Goal: Task Accomplishment & Management: Manage account settings

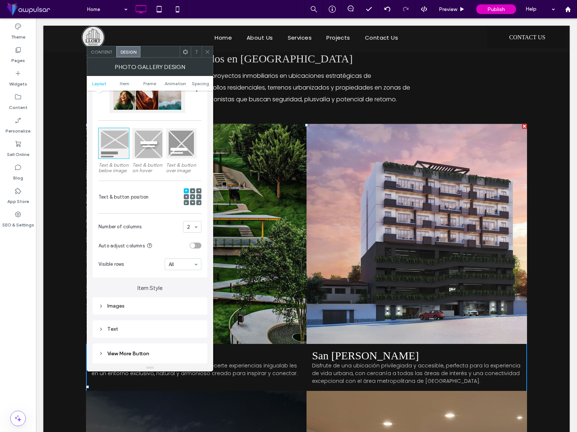
click at [206, 51] on use at bounding box center [207, 52] width 4 height 4
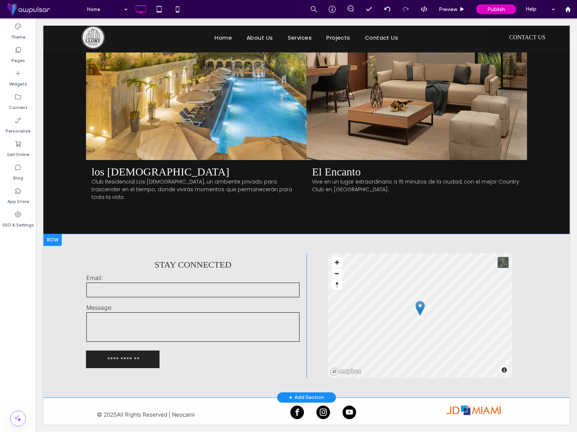
scroll to position [1799, 0]
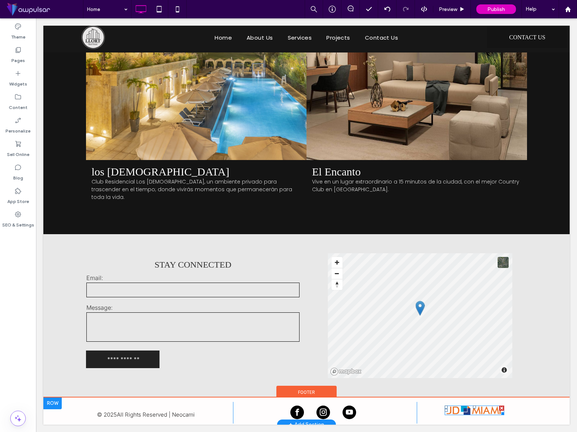
click at [462, 408] on img at bounding box center [474, 411] width 60 height 10
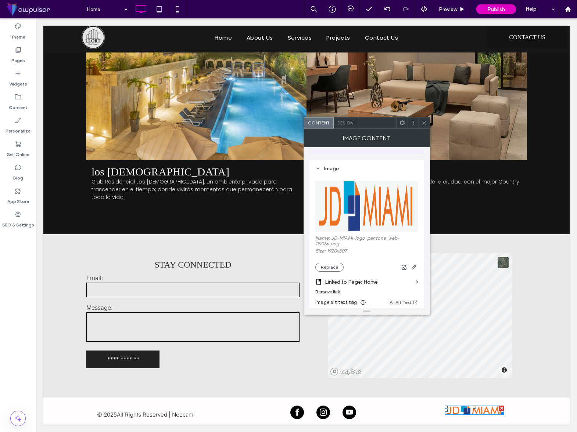
scroll to position [62, 0]
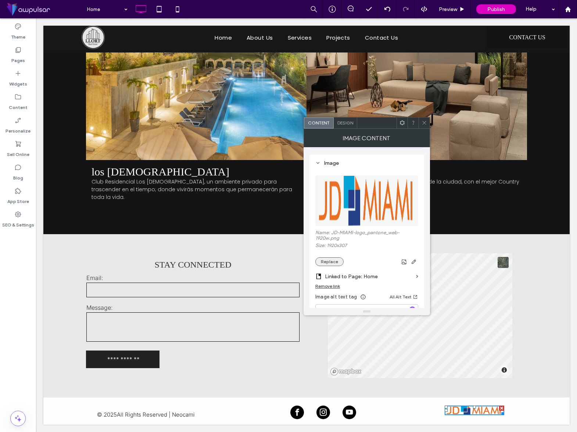
click at [332, 263] on button "Replace" at bounding box center [329, 261] width 28 height 9
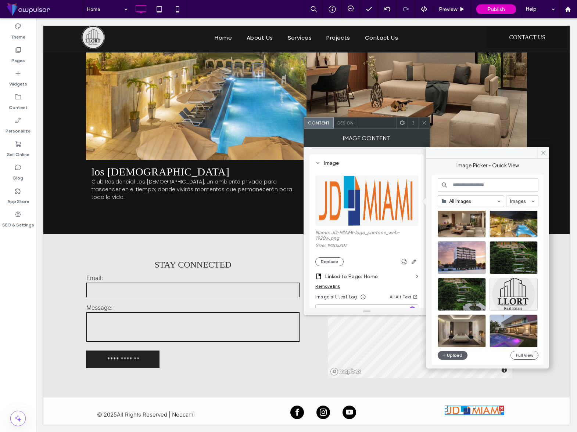
scroll to position [92, 0]
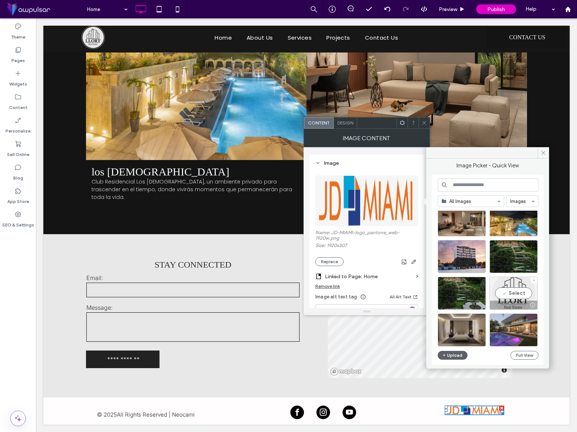
click at [517, 293] on div "Select" at bounding box center [513, 293] width 48 height 33
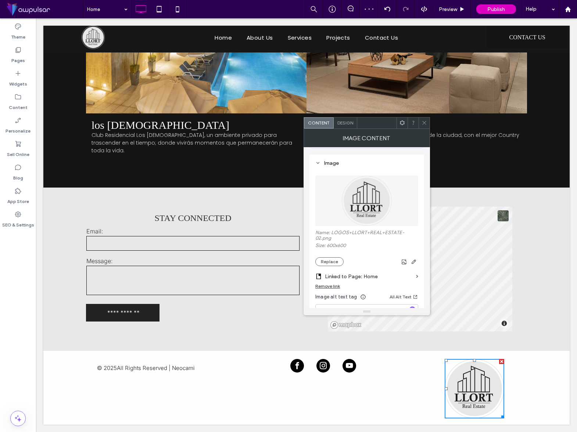
scroll to position [1841, 0]
click at [420, 125] on div at bounding box center [423, 123] width 11 height 11
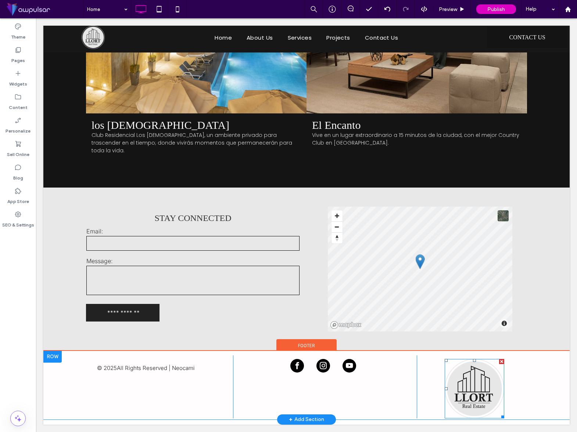
click at [474, 381] on img at bounding box center [474, 389] width 60 height 60
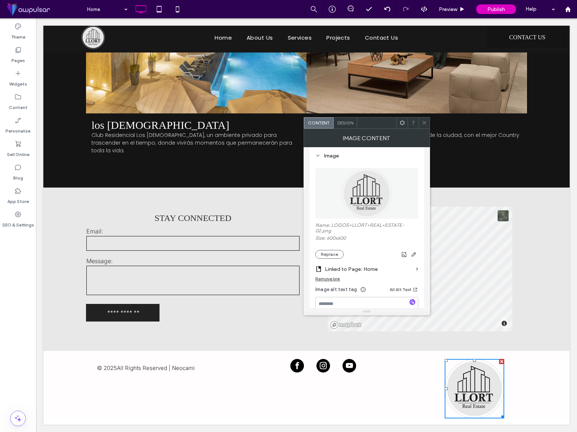
scroll to position [69, 0]
click at [327, 255] on button "Replace" at bounding box center [329, 255] width 28 height 9
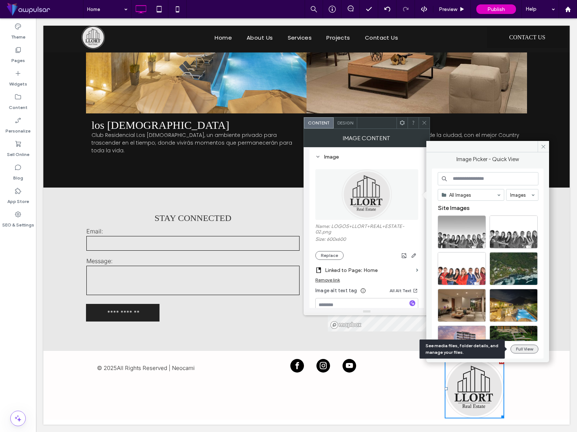
click at [523, 350] on button "Full View" at bounding box center [524, 349] width 28 height 9
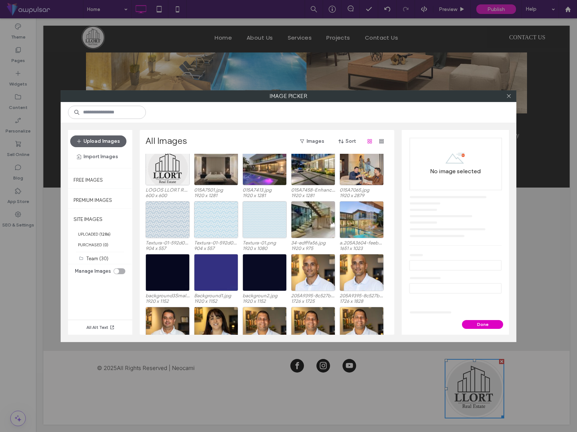
scroll to position [133, 0]
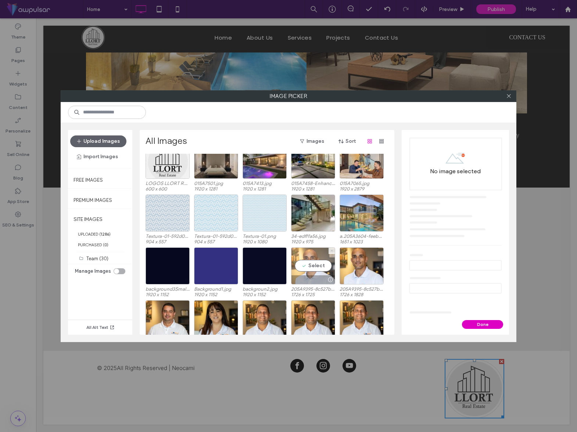
click at [331, 252] on span at bounding box center [331, 251] width 3 height 6
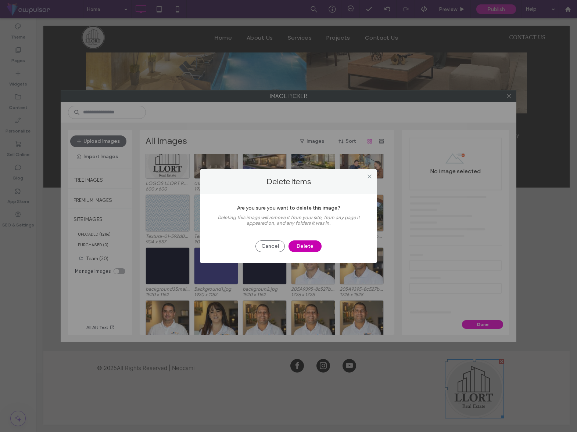
click at [313, 248] on button "Delete" at bounding box center [304, 247] width 33 height 12
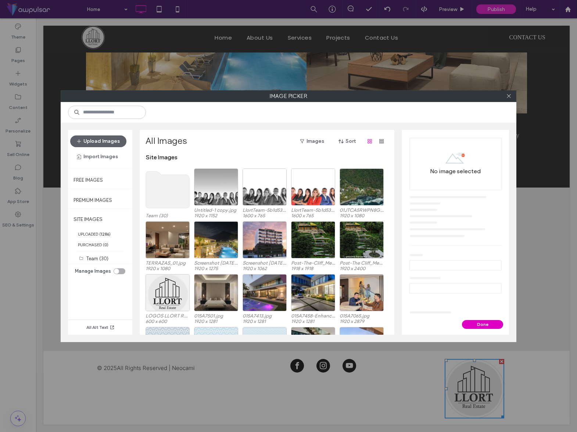
click at [115, 269] on div "toggle" at bounding box center [116, 271] width 5 height 5
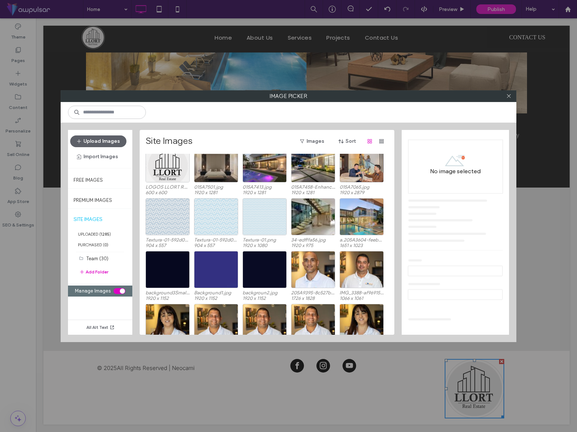
scroll to position [113, 0]
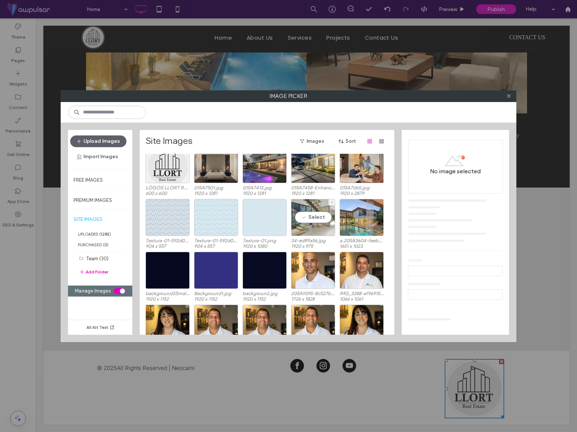
click at [314, 219] on div "Select" at bounding box center [313, 217] width 44 height 37
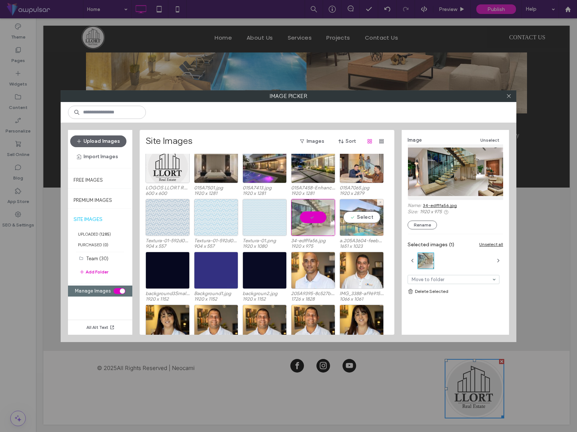
click at [363, 219] on div "Select" at bounding box center [361, 217] width 44 height 37
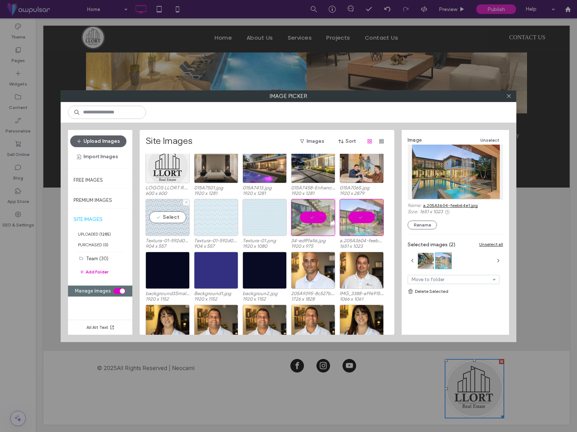
drag, startPoint x: 168, startPoint y: 217, endPoint x: 201, endPoint y: 219, distance: 33.1
click at [168, 217] on div "Select" at bounding box center [167, 217] width 44 height 37
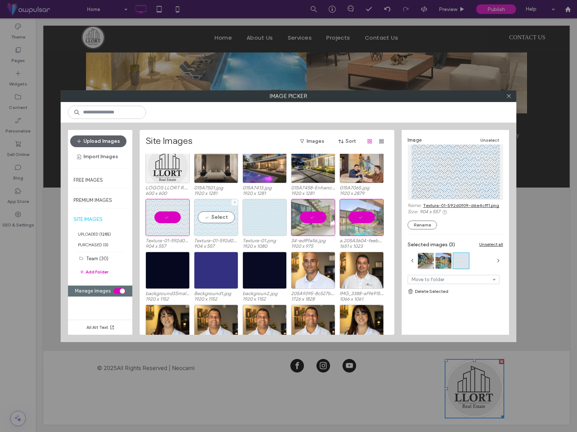
click at [209, 218] on div "Select" at bounding box center [216, 217] width 44 height 37
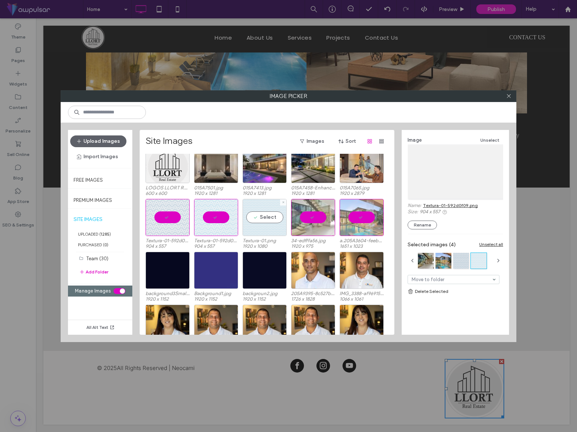
click at [268, 219] on div "Select" at bounding box center [264, 217] width 44 height 37
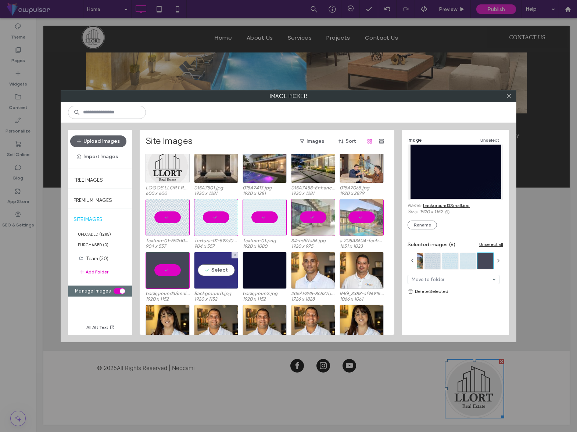
drag, startPoint x: 215, startPoint y: 270, endPoint x: 239, endPoint y: 273, distance: 24.8
click at [215, 270] on div "Select" at bounding box center [216, 270] width 44 height 37
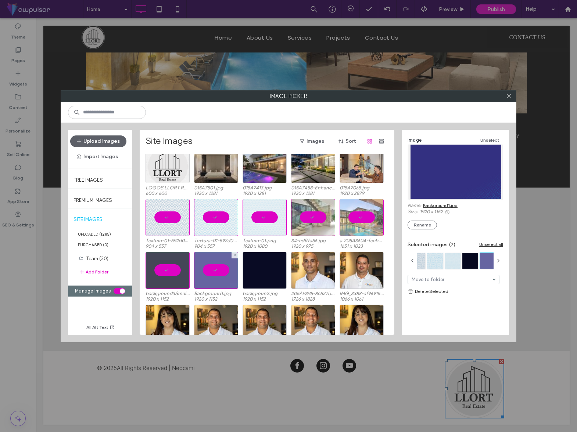
click at [222, 272] on div at bounding box center [216, 270] width 44 height 37
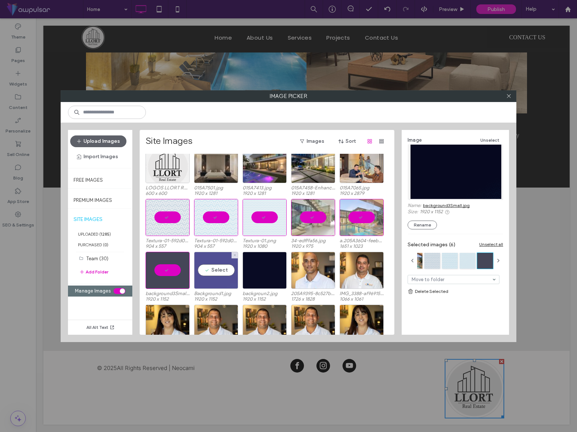
click at [219, 271] on div "Select" at bounding box center [216, 270] width 44 height 37
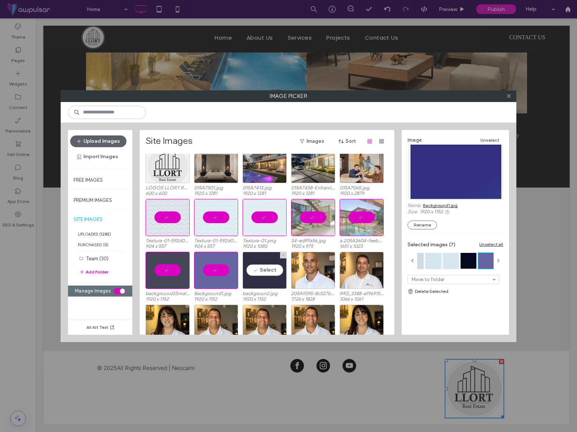
click at [270, 271] on div "Select" at bounding box center [264, 270] width 44 height 37
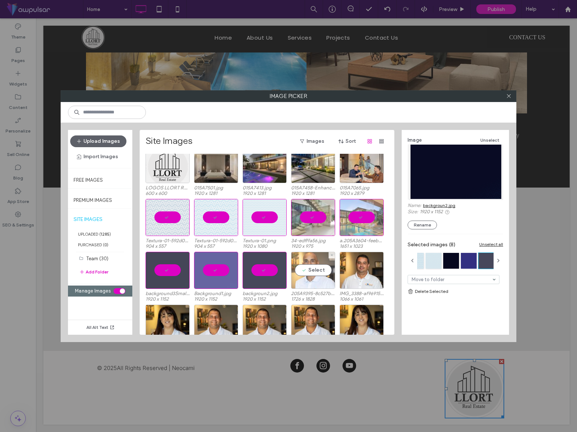
click at [318, 270] on div "Select" at bounding box center [313, 270] width 44 height 37
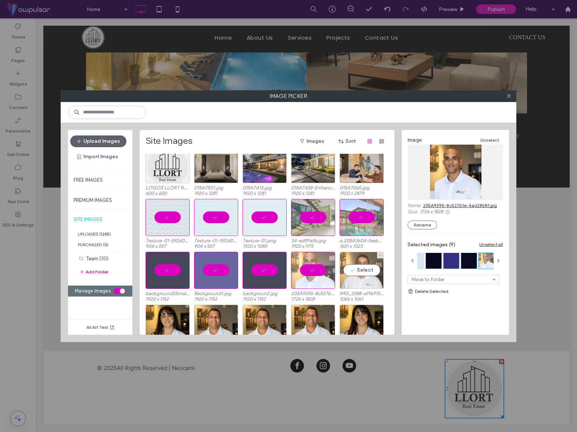
click at [371, 271] on div "Select" at bounding box center [361, 270] width 44 height 37
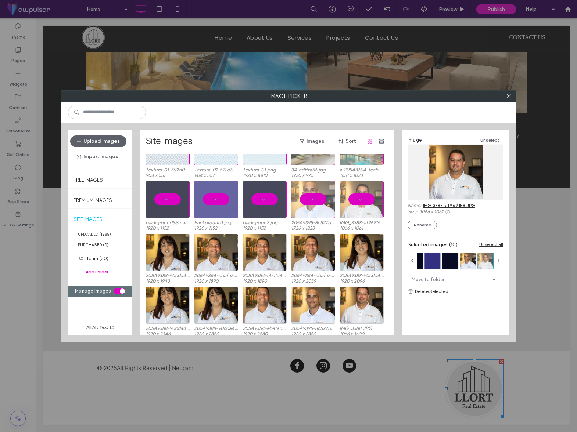
scroll to position [185, 0]
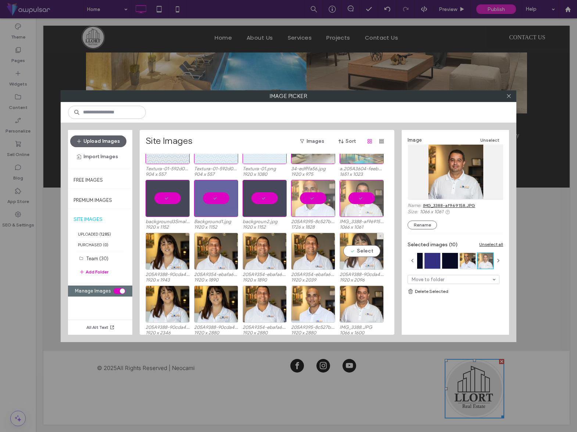
click at [364, 249] on div "Select" at bounding box center [361, 251] width 44 height 37
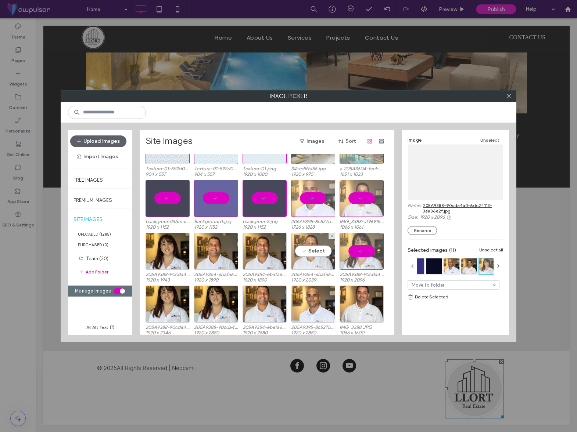
click at [303, 251] on div "Select" at bounding box center [313, 251] width 44 height 37
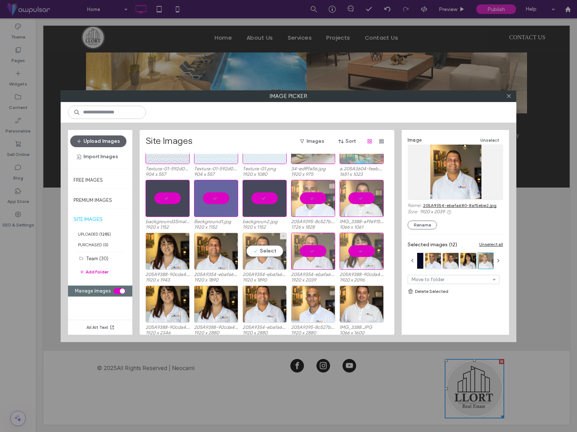
click at [272, 250] on div "Select" at bounding box center [264, 251] width 44 height 37
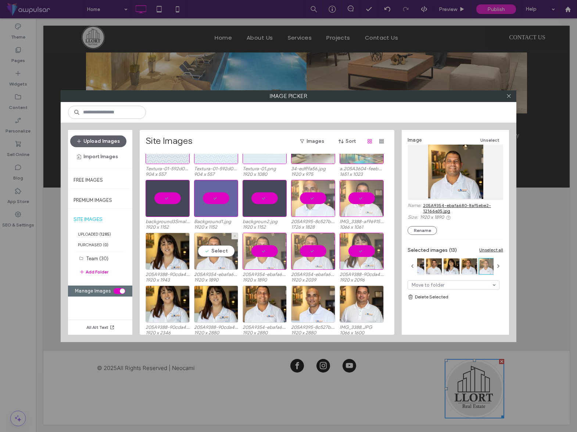
click at [218, 252] on div "Select" at bounding box center [216, 251] width 44 height 37
click at [173, 250] on div at bounding box center [167, 251] width 44 height 37
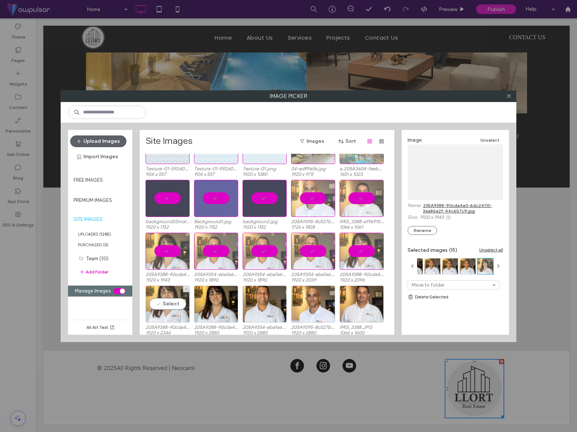
click at [166, 301] on div "Select" at bounding box center [167, 304] width 44 height 37
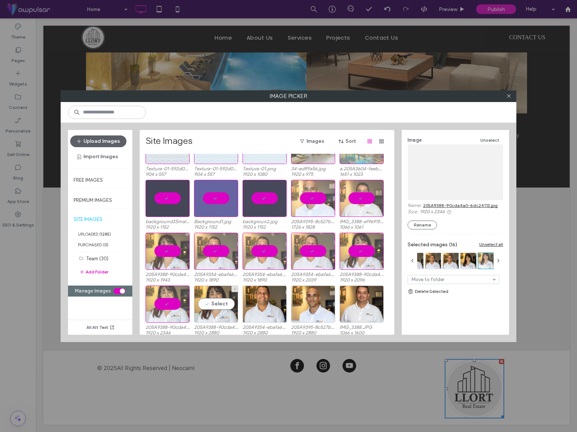
click at [212, 303] on div "Select" at bounding box center [216, 304] width 44 height 37
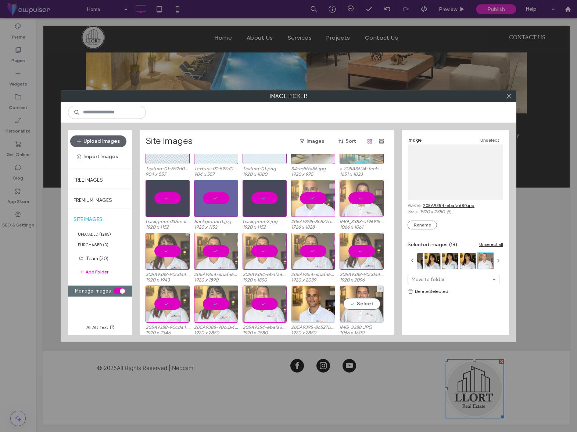
click at [313, 304] on div at bounding box center [313, 304] width 44 height 37
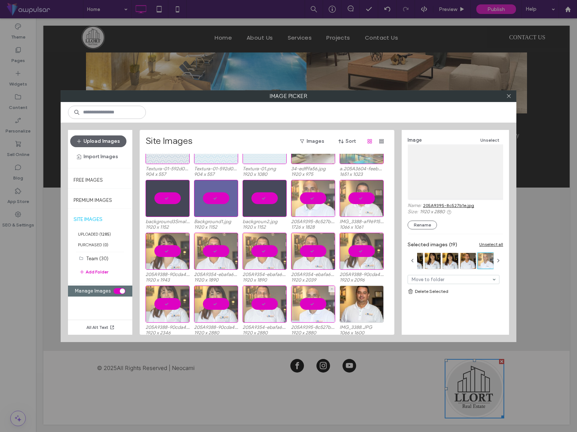
drag, startPoint x: 317, startPoint y: 304, endPoint x: 339, endPoint y: 305, distance: 21.3
click at [317, 304] on div at bounding box center [313, 304] width 44 height 37
click at [317, 304] on div "Select" at bounding box center [313, 304] width 44 height 37
click at [357, 302] on div "Select" at bounding box center [361, 304] width 44 height 37
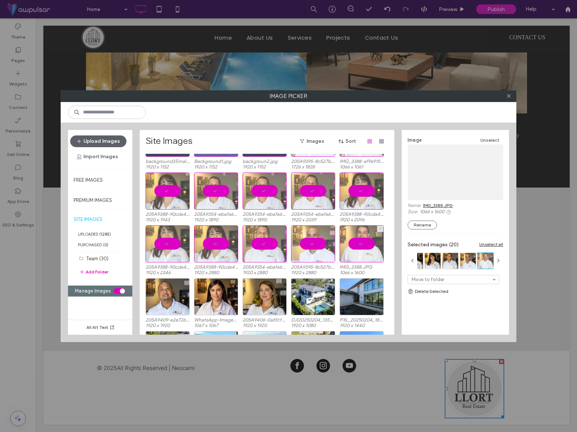
scroll to position [256, 0]
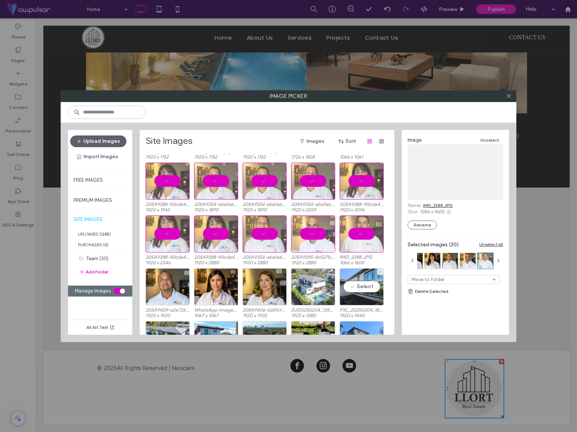
drag, startPoint x: 364, startPoint y: 287, endPoint x: 328, endPoint y: 289, distance: 35.7
click at [364, 287] on div "Select" at bounding box center [361, 286] width 44 height 37
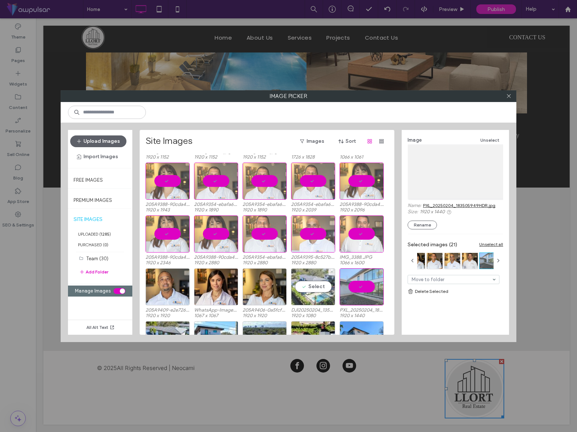
click at [315, 287] on div "Select" at bounding box center [313, 286] width 44 height 37
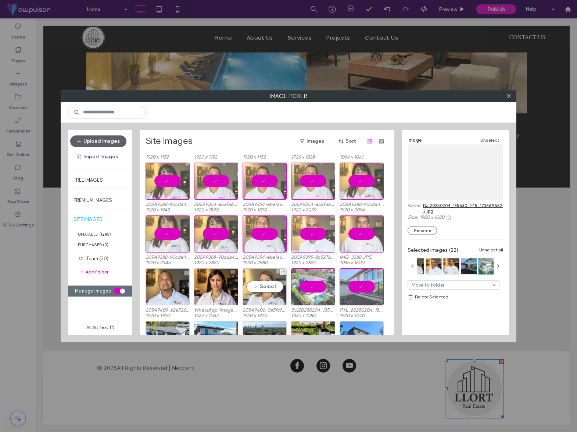
click at [274, 288] on div "Select" at bounding box center [264, 286] width 44 height 37
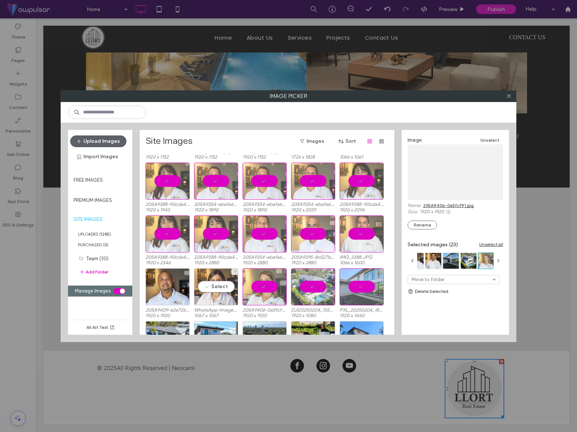
click at [227, 286] on div "Select" at bounding box center [216, 286] width 44 height 37
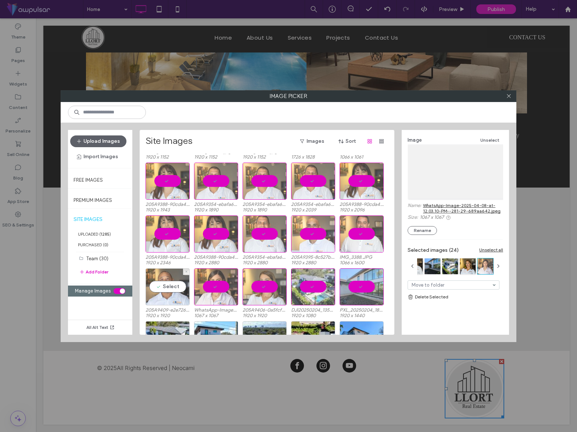
click at [181, 288] on div "Select" at bounding box center [167, 286] width 44 height 37
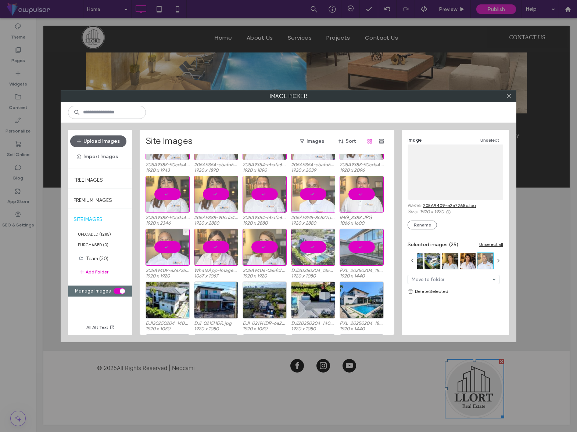
scroll to position [303, 0]
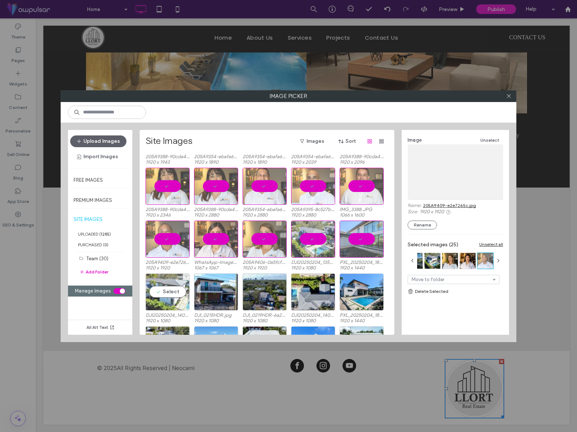
drag, startPoint x: 168, startPoint y: 293, endPoint x: 180, endPoint y: 295, distance: 12.3
click at [169, 293] on div "Select" at bounding box center [167, 292] width 44 height 37
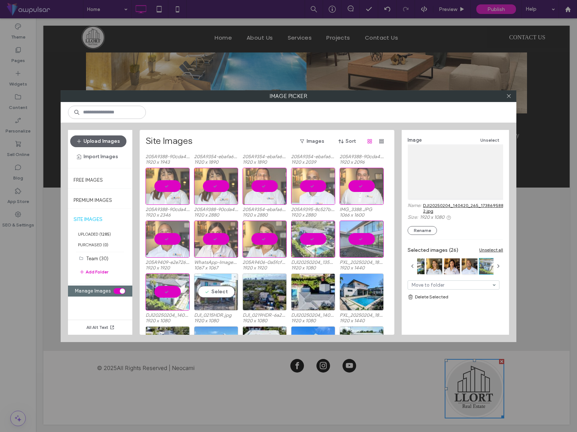
click at [219, 293] on div "Select" at bounding box center [216, 292] width 44 height 37
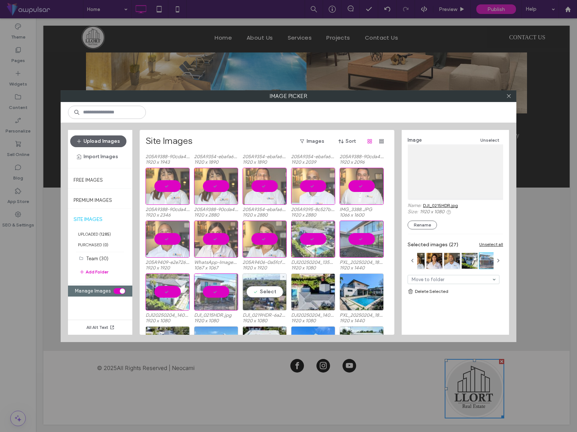
click at [260, 292] on div "Select" at bounding box center [264, 292] width 44 height 37
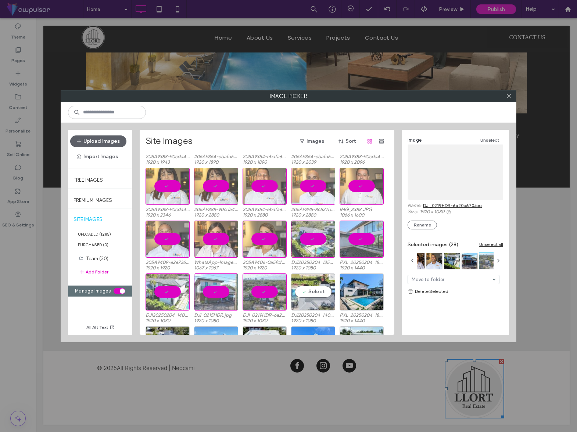
click at [309, 291] on div "Select" at bounding box center [313, 292] width 44 height 37
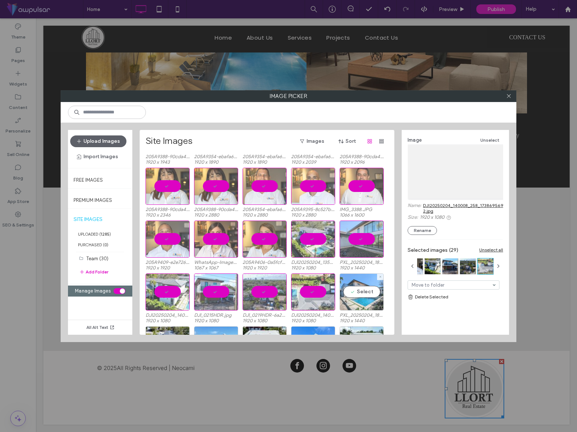
click at [354, 291] on div "Select" at bounding box center [361, 292] width 44 height 37
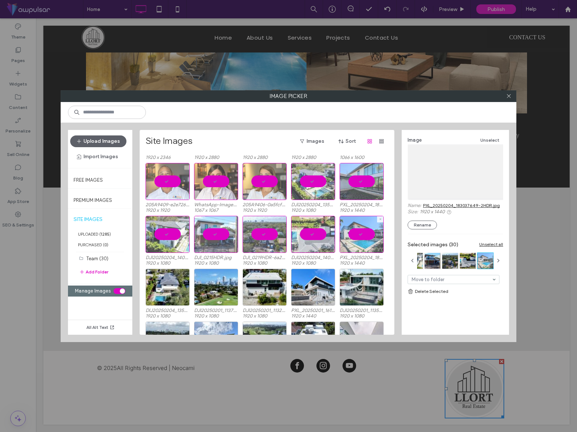
scroll to position [364, 0]
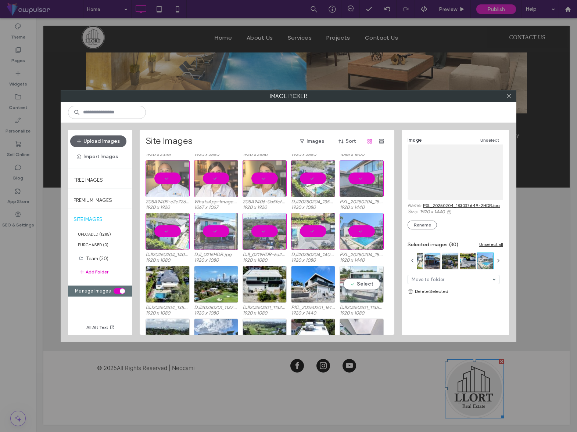
click at [368, 284] on div "Select" at bounding box center [361, 284] width 44 height 37
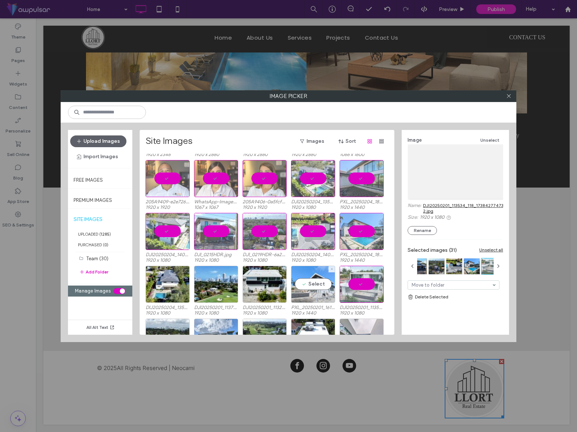
click at [317, 285] on div "Select" at bounding box center [313, 284] width 44 height 37
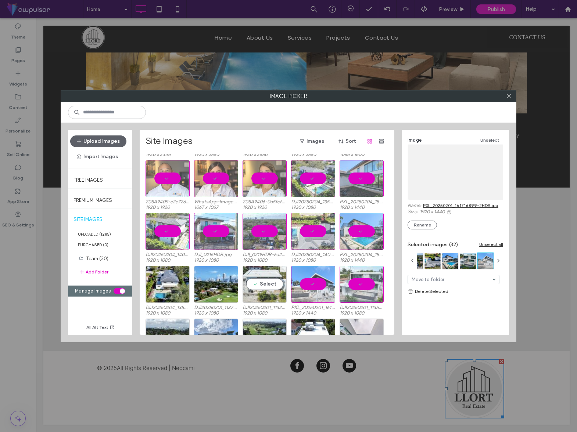
click at [269, 285] on div "Select" at bounding box center [264, 284] width 44 height 37
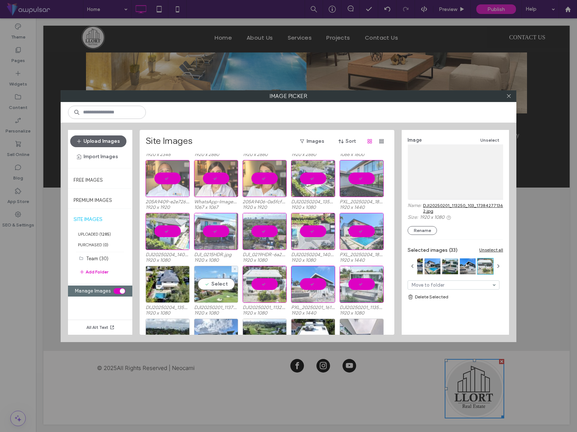
click at [218, 286] on div "Select" at bounding box center [216, 284] width 44 height 37
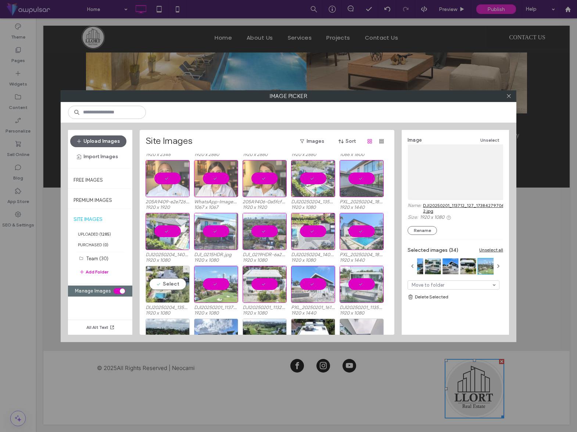
click at [169, 285] on div "Select" at bounding box center [167, 284] width 44 height 37
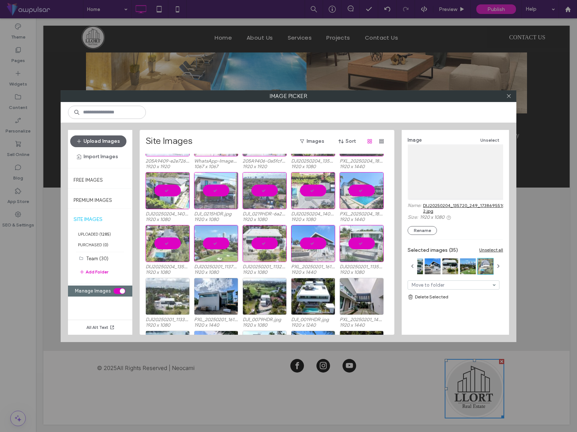
scroll to position [429, 0]
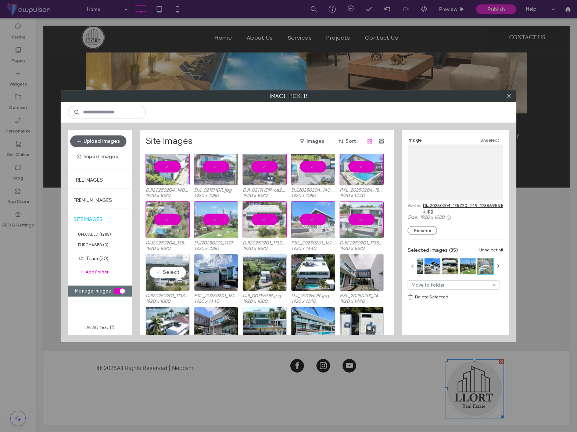
click at [169, 272] on div "Select" at bounding box center [167, 272] width 44 height 37
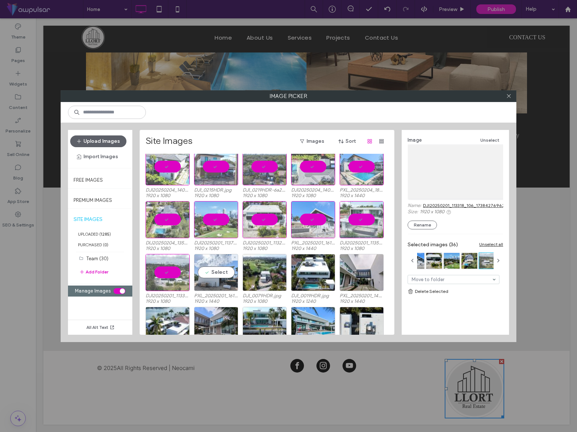
click at [220, 274] on div "Select" at bounding box center [216, 272] width 44 height 37
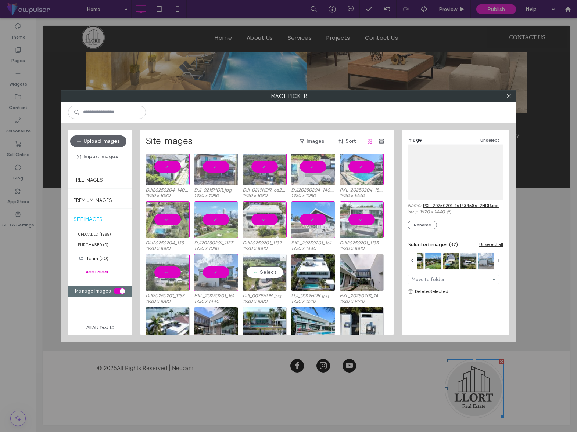
click at [260, 274] on div "Select" at bounding box center [264, 272] width 44 height 37
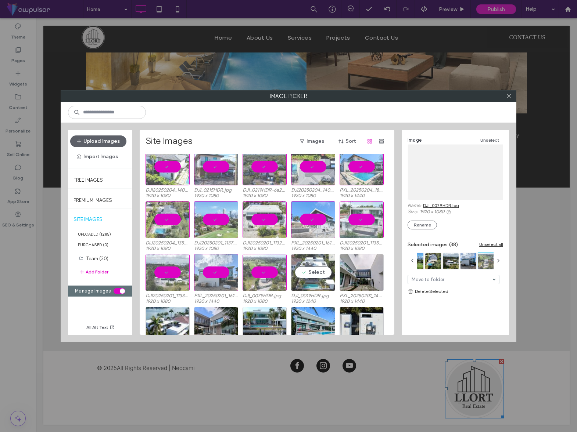
click at [297, 275] on div "Select" at bounding box center [313, 272] width 44 height 37
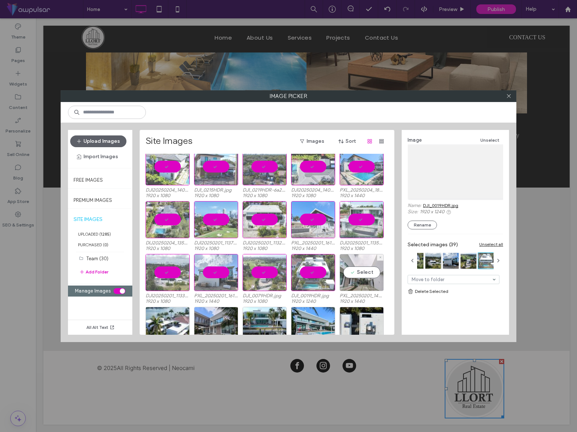
click at [359, 274] on div "Select" at bounding box center [361, 272] width 44 height 37
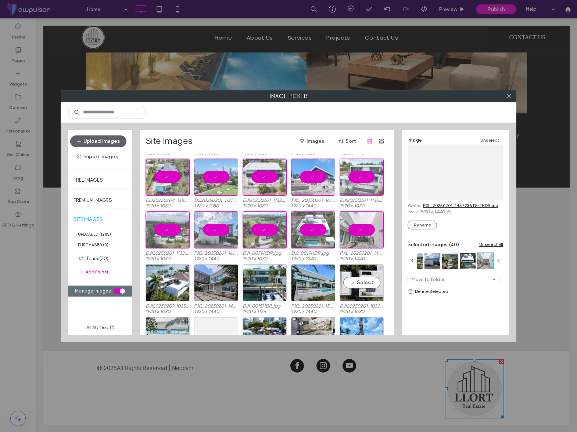
scroll to position [464, 0]
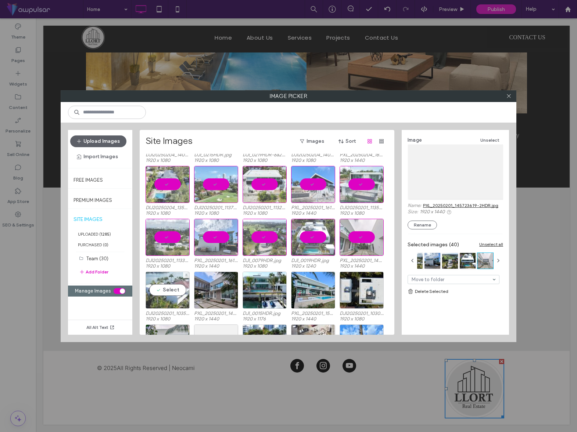
click at [176, 292] on div "Select" at bounding box center [167, 290] width 44 height 37
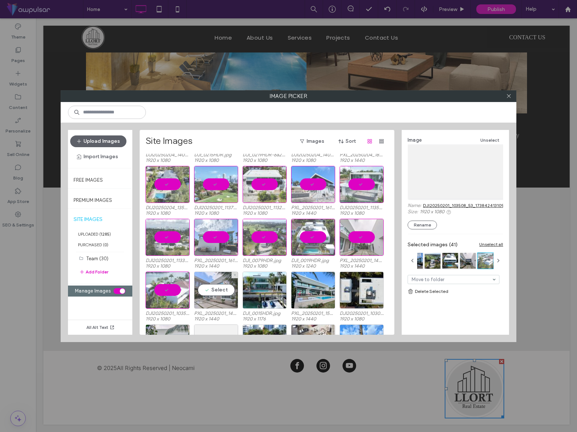
click at [212, 288] on div "Select" at bounding box center [216, 290] width 44 height 37
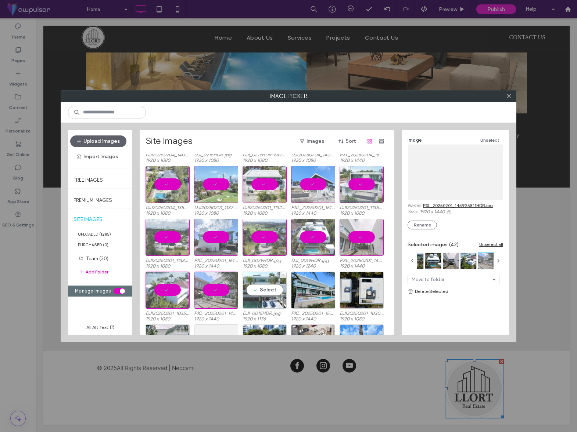
click at [269, 289] on div "Select" at bounding box center [264, 290] width 44 height 37
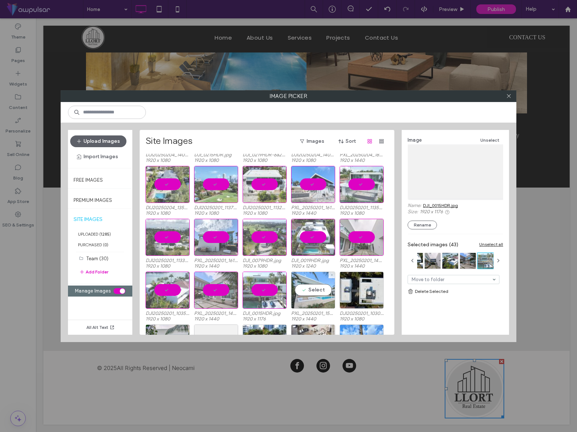
click at [316, 289] on div "Select" at bounding box center [313, 290] width 44 height 37
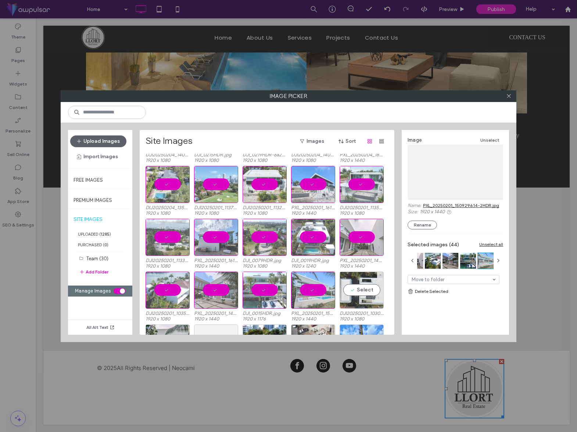
click at [357, 289] on div "Select" at bounding box center [361, 290] width 44 height 37
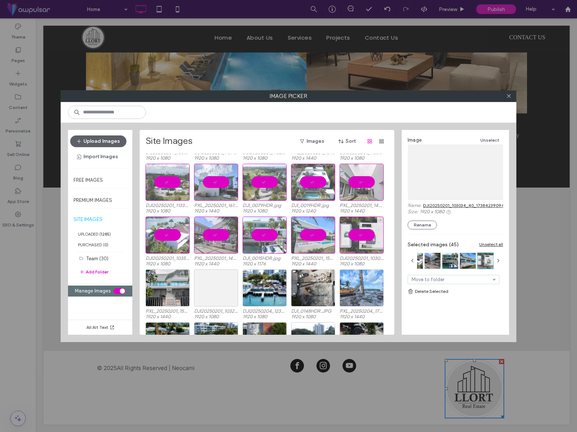
scroll to position [524, 0]
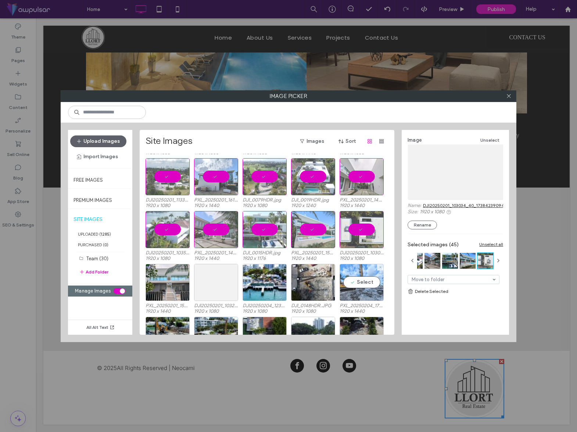
click at [363, 280] on div "Select" at bounding box center [361, 282] width 44 height 37
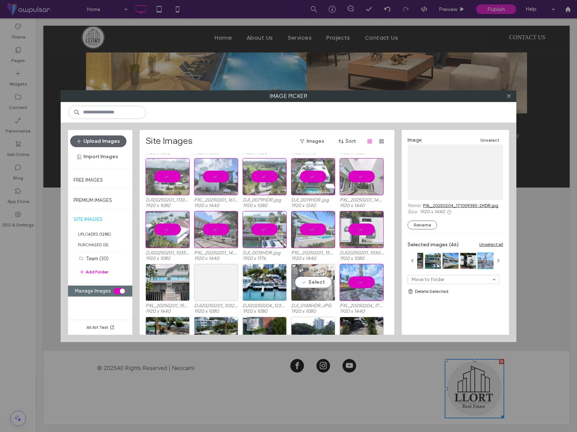
click at [313, 282] on div "Select" at bounding box center [313, 282] width 44 height 37
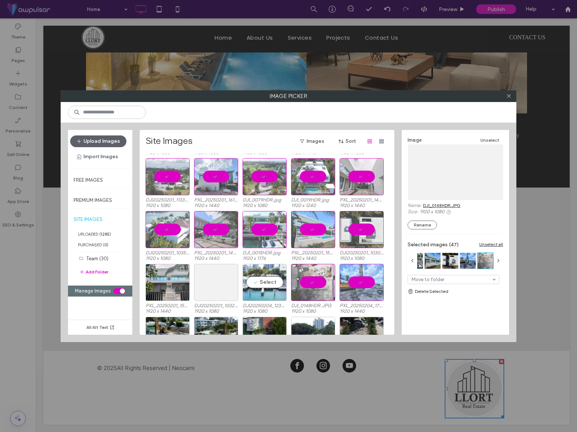
drag, startPoint x: 264, startPoint y: 280, endPoint x: 255, endPoint y: 280, distance: 8.4
click at [264, 280] on div "Select" at bounding box center [264, 282] width 44 height 37
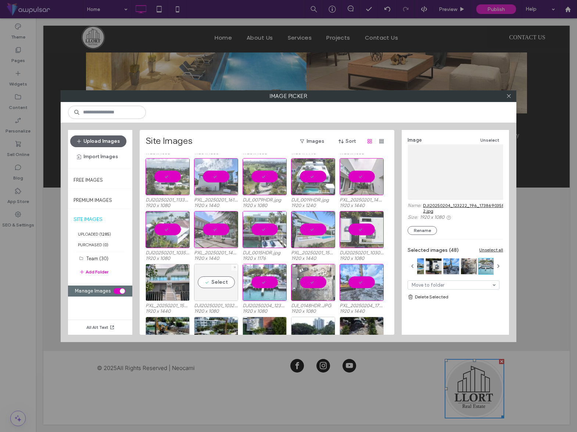
click at [222, 281] on div "Select" at bounding box center [216, 282] width 44 height 37
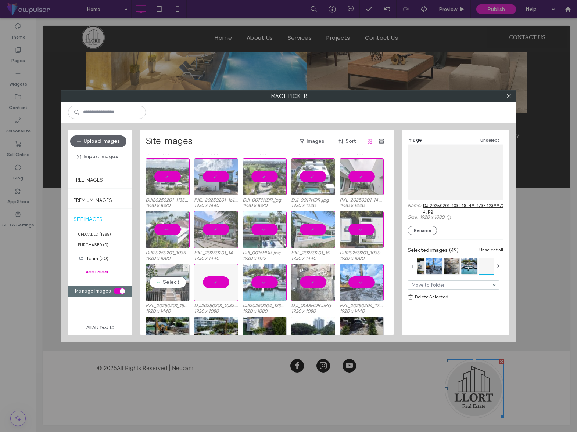
click at [172, 281] on div "Select" at bounding box center [167, 282] width 44 height 37
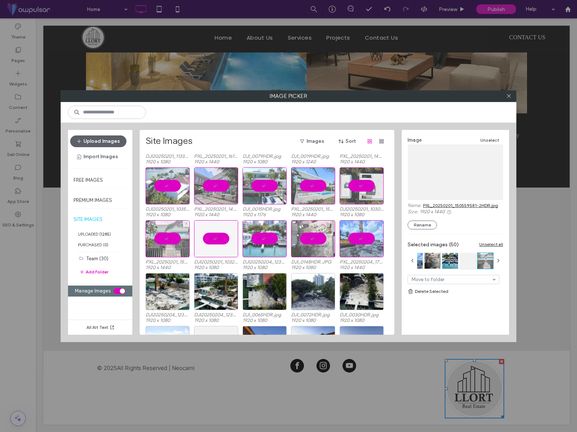
scroll to position [571, 0]
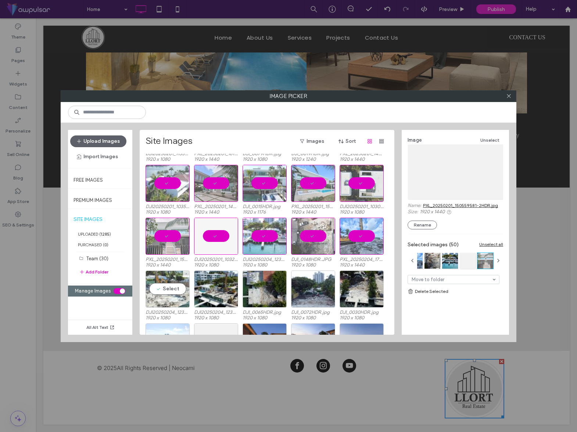
click at [171, 289] on div "Select" at bounding box center [167, 289] width 44 height 37
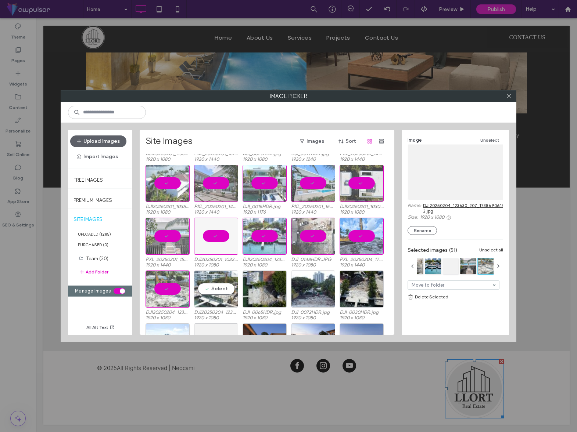
click at [212, 292] on div "Select" at bounding box center [216, 289] width 44 height 37
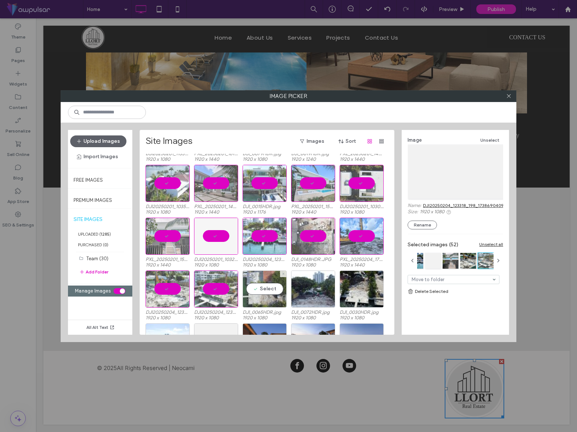
click at [260, 292] on div "Select" at bounding box center [264, 289] width 44 height 37
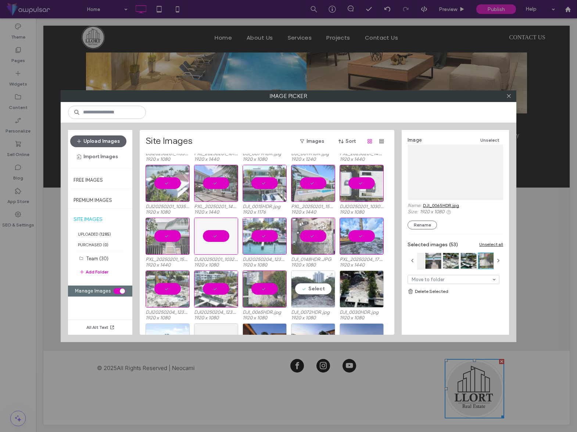
click at [325, 291] on div "Select" at bounding box center [313, 289] width 44 height 37
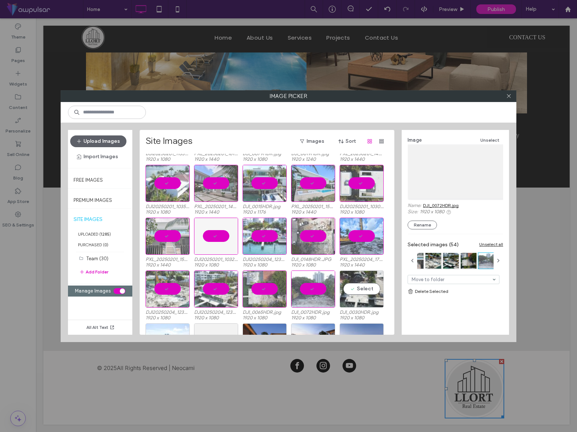
click at [362, 291] on div "Select" at bounding box center [361, 289] width 44 height 37
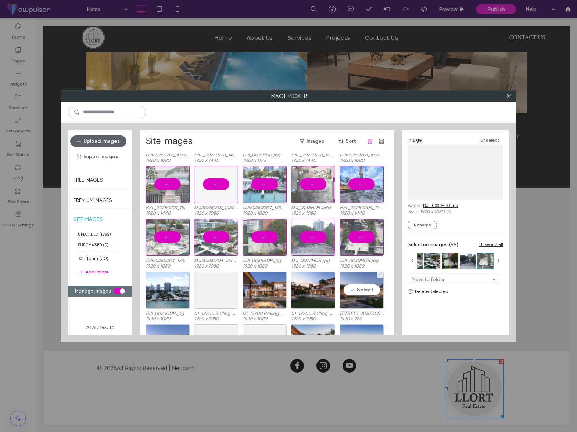
scroll to position [626, 0]
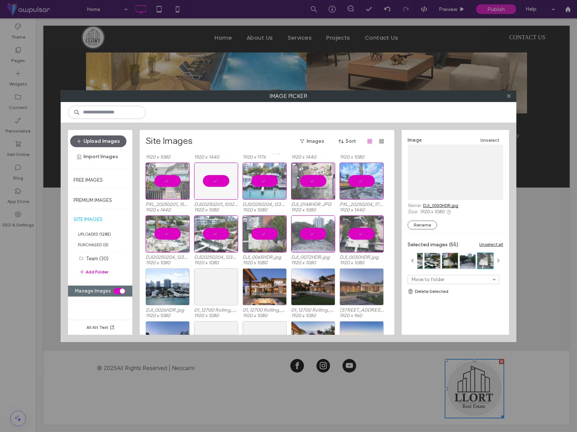
click at [364, 286] on div at bounding box center [361, 286] width 44 height 37
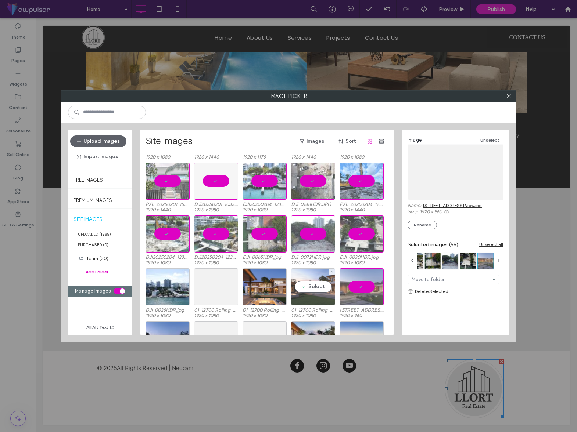
click at [327, 286] on div "Select" at bounding box center [313, 286] width 44 height 37
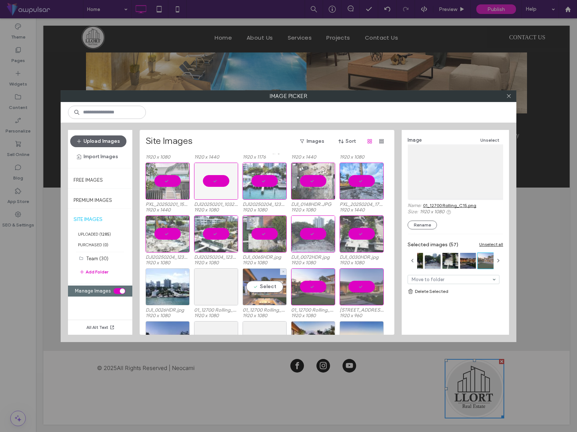
click at [270, 287] on div "Select" at bounding box center [264, 286] width 44 height 37
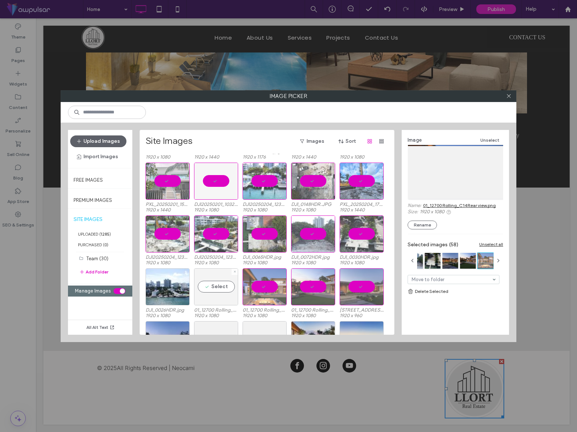
click at [222, 287] on div "Select" at bounding box center [216, 286] width 44 height 37
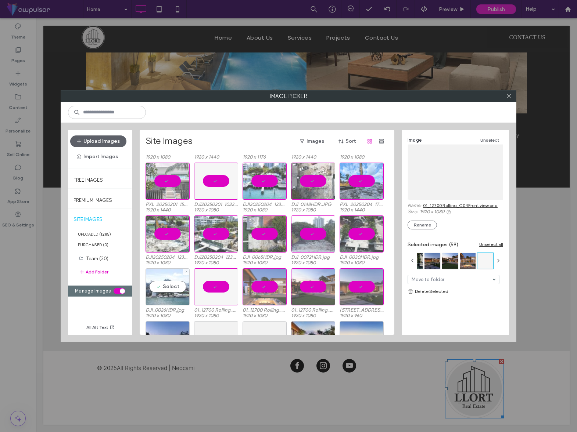
click at [180, 286] on div "Select" at bounding box center [167, 286] width 44 height 37
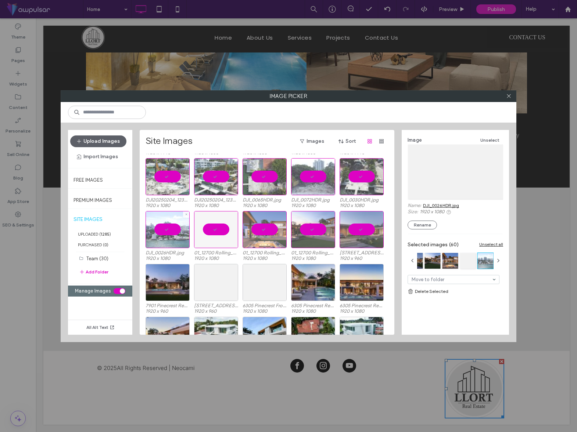
scroll to position [713, 0]
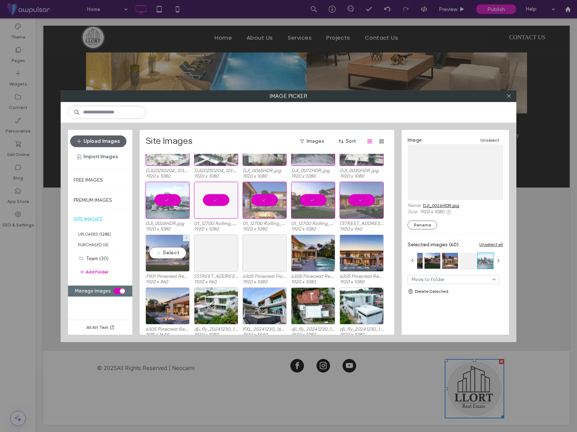
click at [166, 252] on div "Select" at bounding box center [167, 253] width 44 height 37
click at [219, 252] on div "Select" at bounding box center [216, 253] width 44 height 37
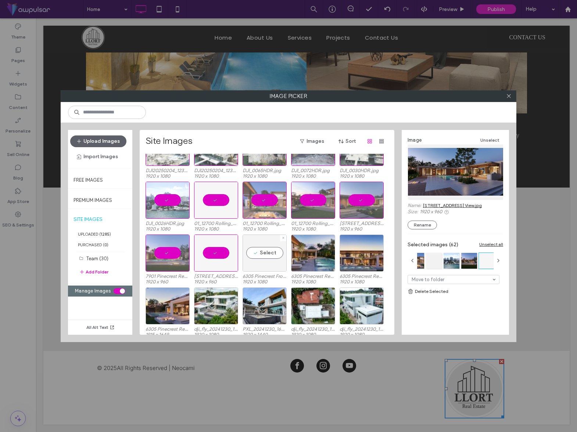
click at [260, 251] on div "Select" at bounding box center [264, 253] width 44 height 37
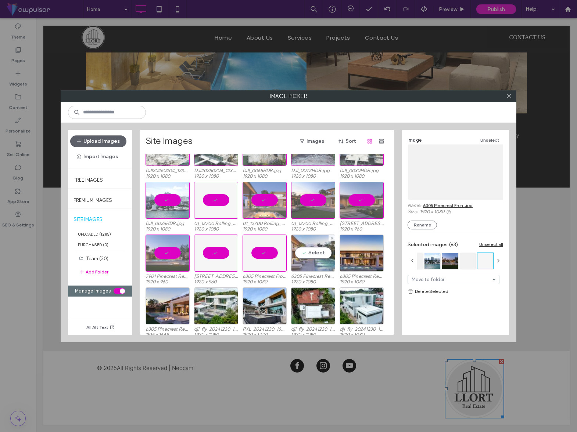
click at [313, 252] on div "Select" at bounding box center [313, 253] width 44 height 37
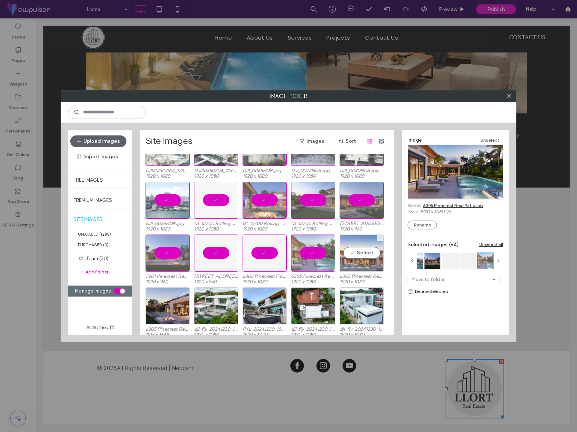
click at [357, 251] on div "Select" at bounding box center [361, 253] width 44 height 37
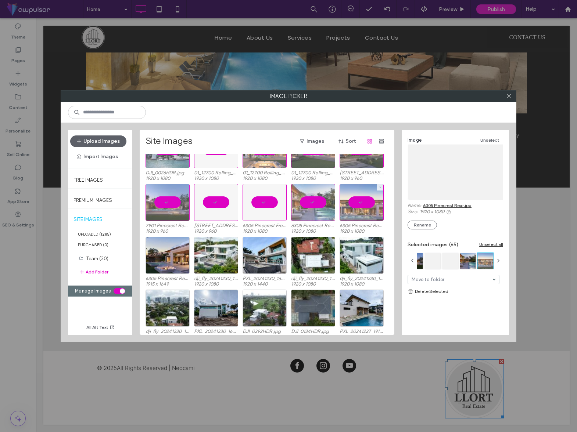
scroll to position [771, 0]
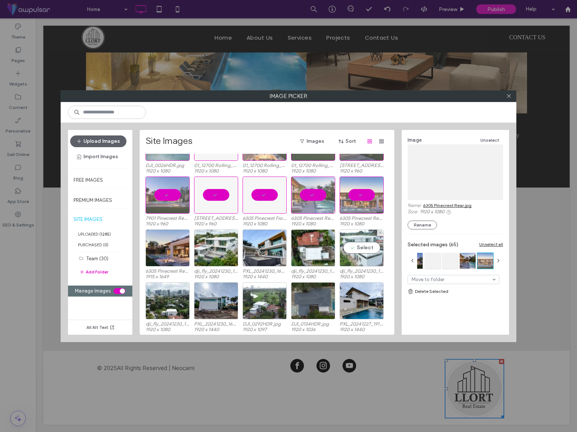
click at [367, 250] on div "Select" at bounding box center [361, 248] width 44 height 37
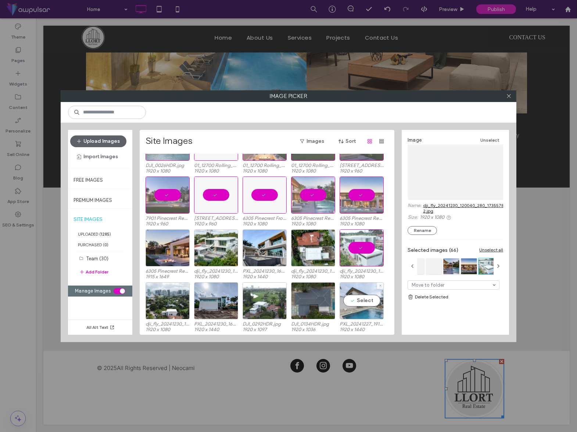
click at [369, 298] on div "Select" at bounding box center [361, 300] width 44 height 37
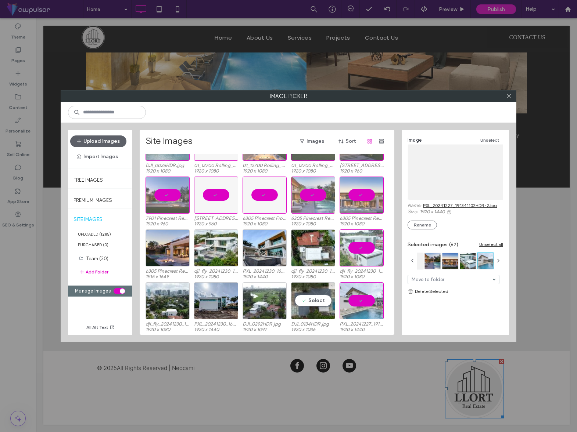
drag, startPoint x: 322, startPoint y: 302, endPoint x: 316, endPoint y: 279, distance: 23.4
click at [322, 302] on div "Select" at bounding box center [313, 300] width 44 height 37
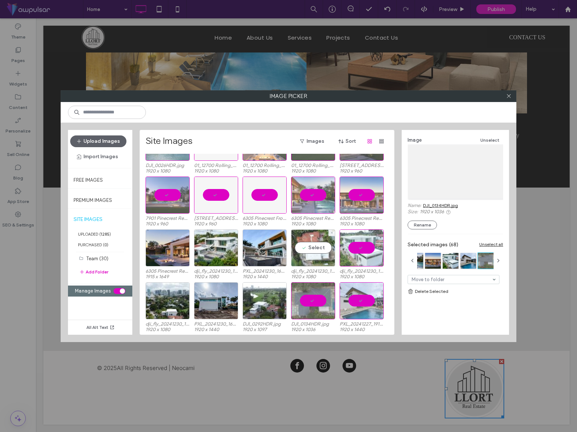
click at [314, 249] on div "Select" at bounding box center [313, 248] width 44 height 37
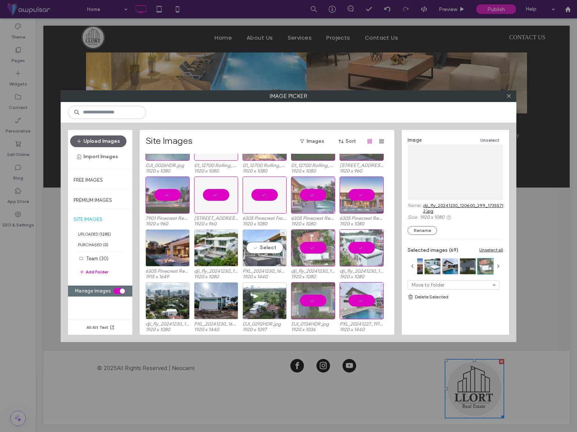
click at [270, 249] on div "Select" at bounding box center [264, 248] width 44 height 37
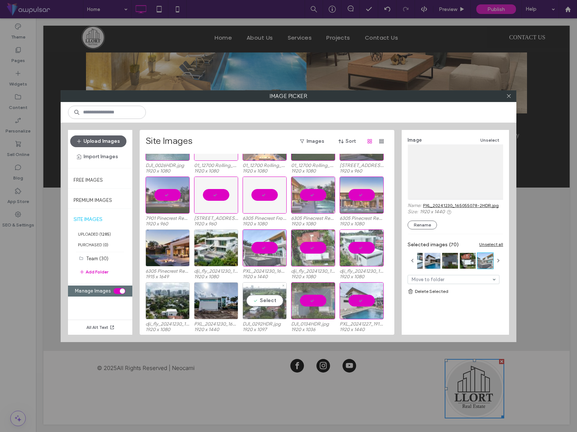
click at [266, 303] on div "Select" at bounding box center [264, 300] width 44 height 37
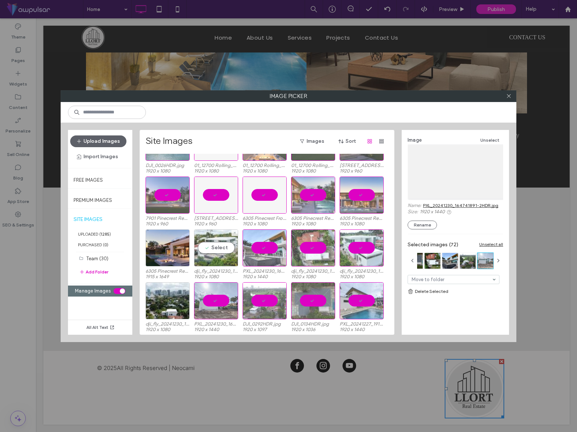
click at [217, 247] on div "Select" at bounding box center [216, 248] width 44 height 37
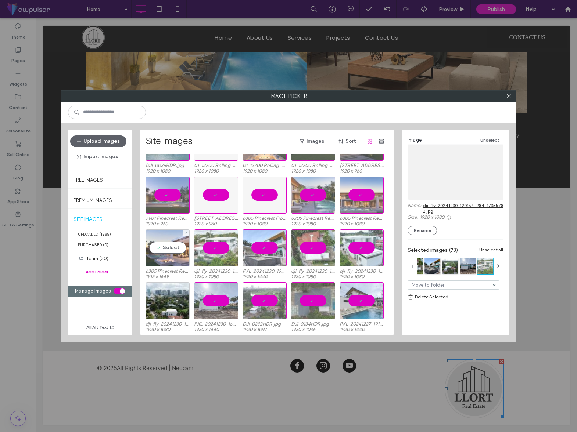
click at [176, 251] on div "Select" at bounding box center [167, 248] width 44 height 37
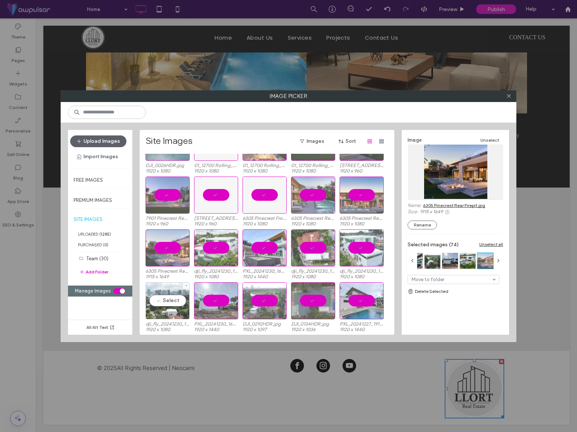
click at [170, 299] on div "Select" at bounding box center [167, 300] width 44 height 37
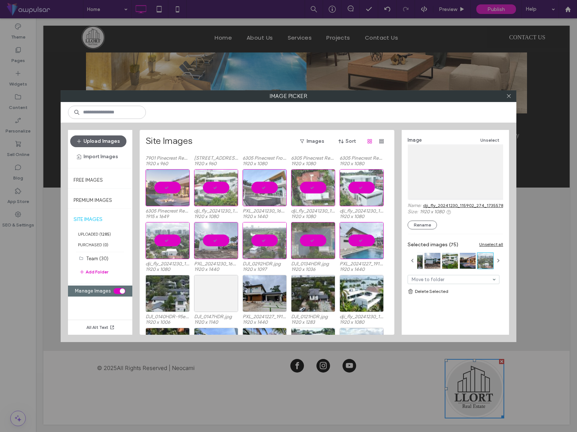
scroll to position [841, 0]
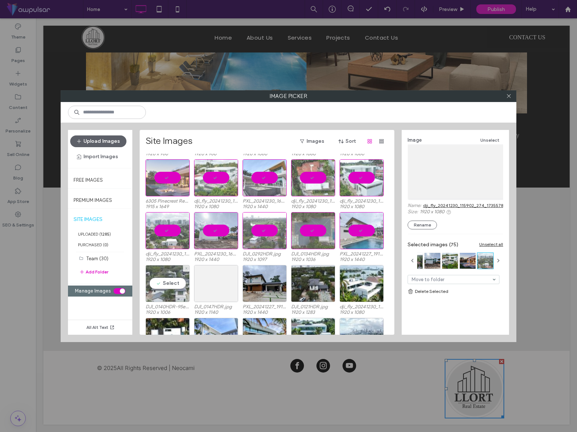
click at [176, 285] on div "Select" at bounding box center [167, 283] width 44 height 37
click at [217, 284] on div "Select" at bounding box center [216, 283] width 44 height 37
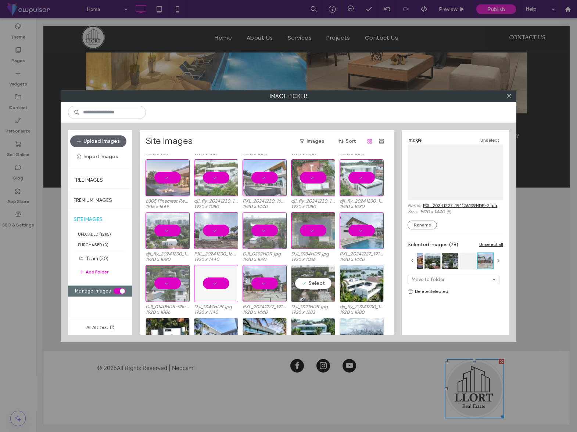
drag, startPoint x: 307, startPoint y: 283, endPoint x: 335, endPoint y: 285, distance: 28.0
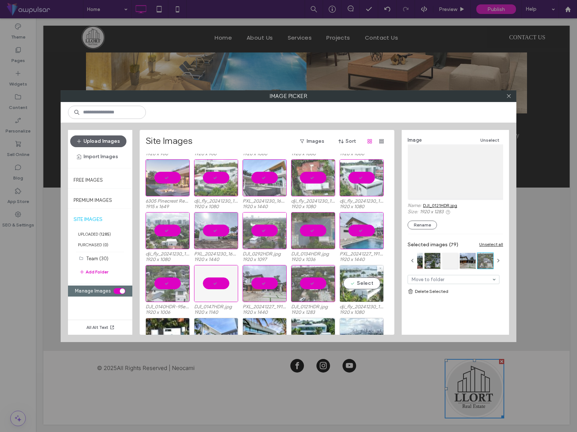
click at [361, 284] on div "Select" at bounding box center [361, 283] width 44 height 37
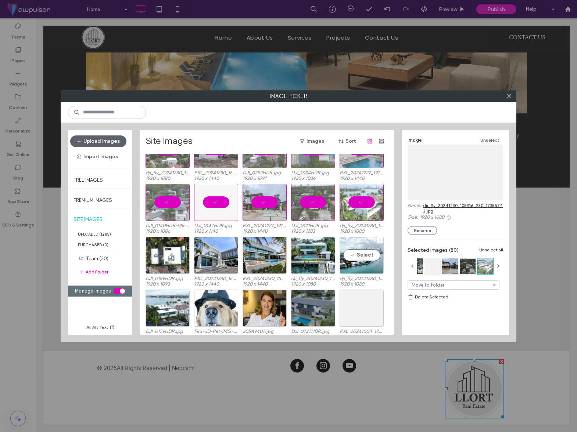
click at [363, 246] on div "PXL_20250201_150559581-2HDR.jpg 1920 x 1440 DJI20250201_103248_49_1738423997233…" at bounding box center [268, 244] width 247 height 181
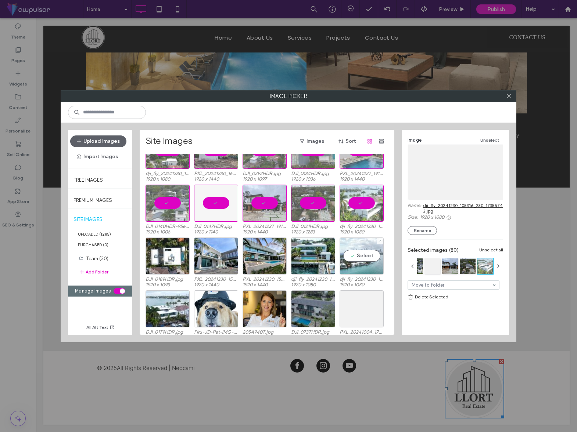
click at [369, 250] on div "Select" at bounding box center [361, 256] width 44 height 37
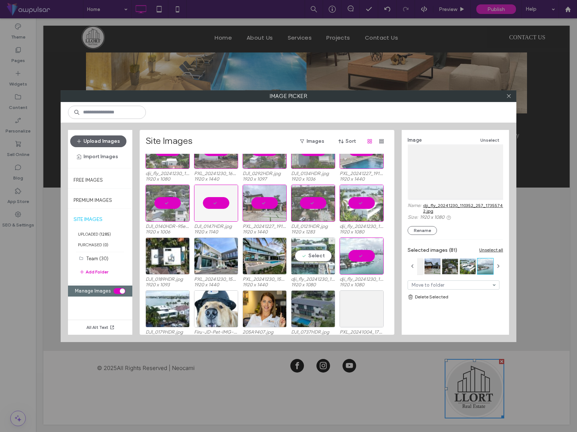
click at [313, 257] on div "Select" at bounding box center [313, 256] width 44 height 37
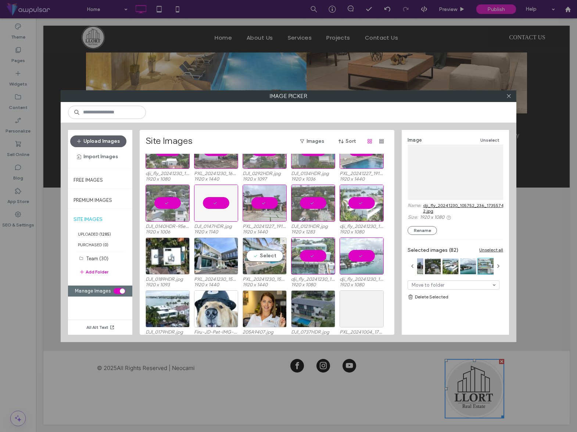
click at [266, 258] on div "Select" at bounding box center [264, 256] width 44 height 37
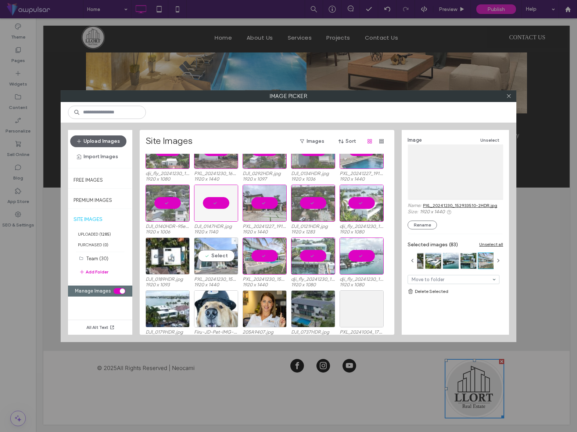
click at [218, 256] on div "Select" at bounding box center [216, 256] width 44 height 37
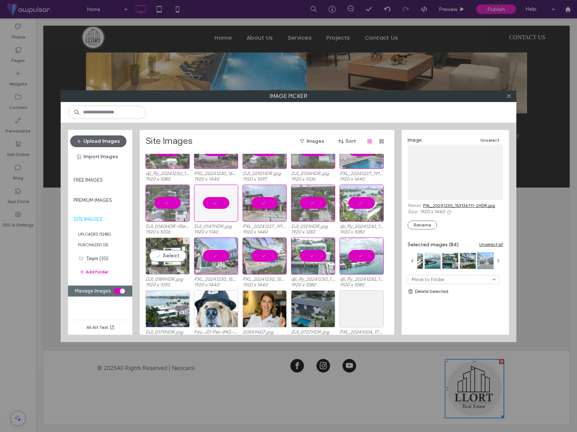
click at [178, 259] on div "Select" at bounding box center [167, 256] width 44 height 37
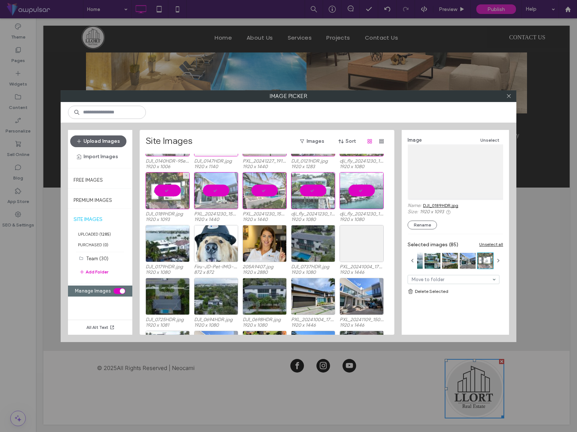
scroll to position [998, 0]
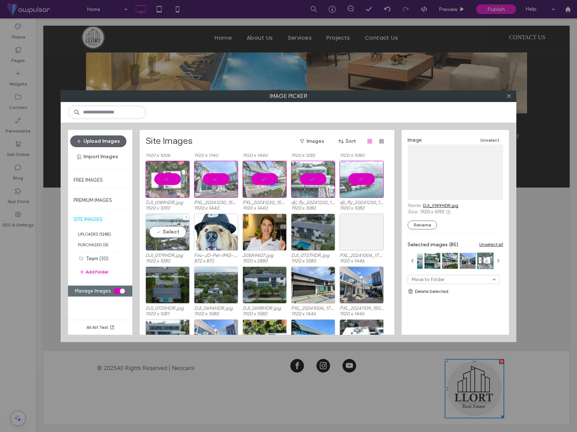
click at [173, 229] on div "Select" at bounding box center [167, 232] width 44 height 37
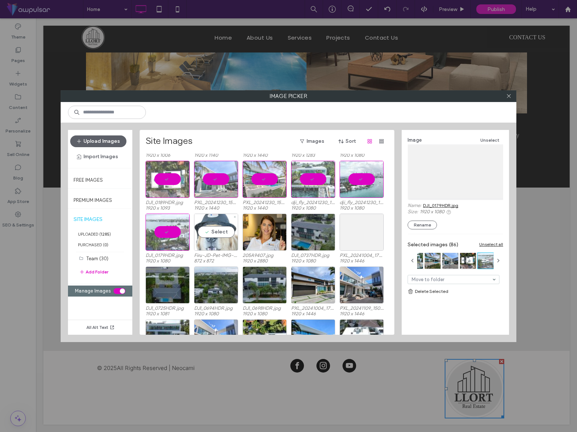
click at [225, 235] on div "Select" at bounding box center [216, 232] width 44 height 37
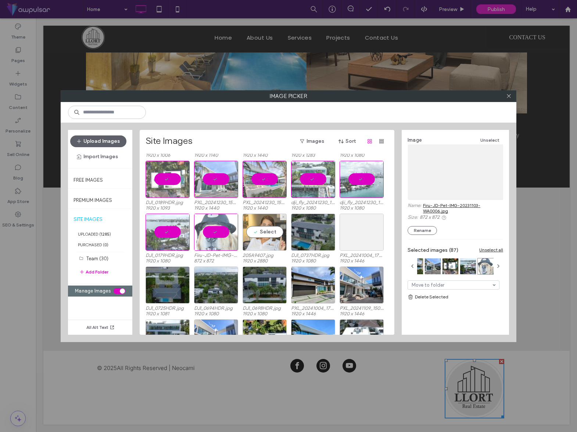
click at [264, 233] on div "Select" at bounding box center [264, 232] width 44 height 37
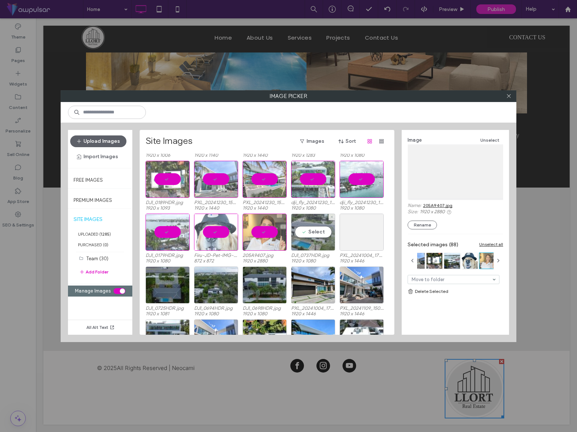
click at [314, 231] on div "Select" at bounding box center [313, 232] width 44 height 37
click at [366, 229] on div "Select" at bounding box center [361, 232] width 44 height 37
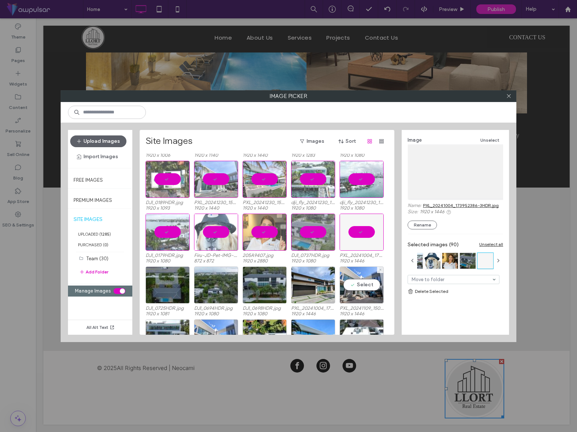
drag, startPoint x: 366, startPoint y: 282, endPoint x: 335, endPoint y: 292, distance: 32.5
click at [366, 282] on div "Select" at bounding box center [361, 285] width 44 height 37
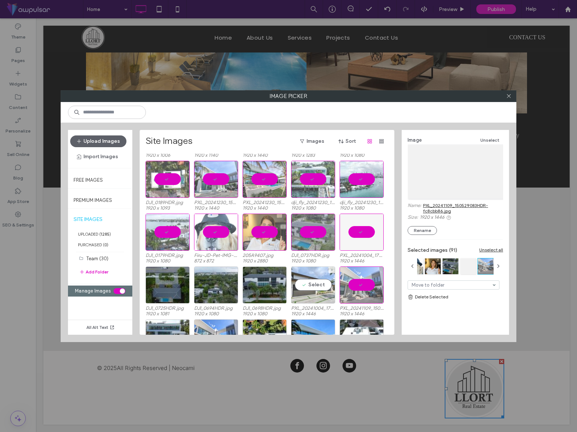
click at [314, 289] on div "Select" at bounding box center [313, 285] width 44 height 37
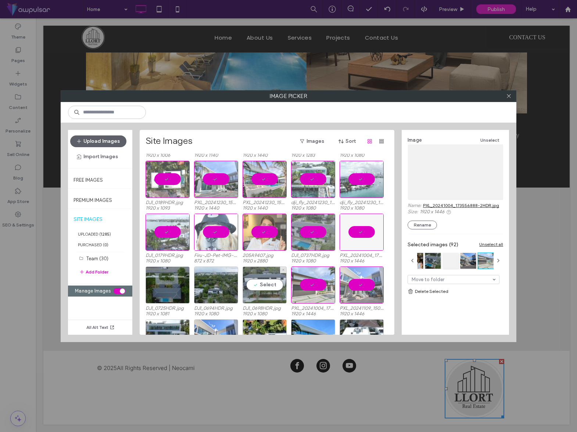
click at [272, 287] on div "Select" at bounding box center [264, 285] width 44 height 37
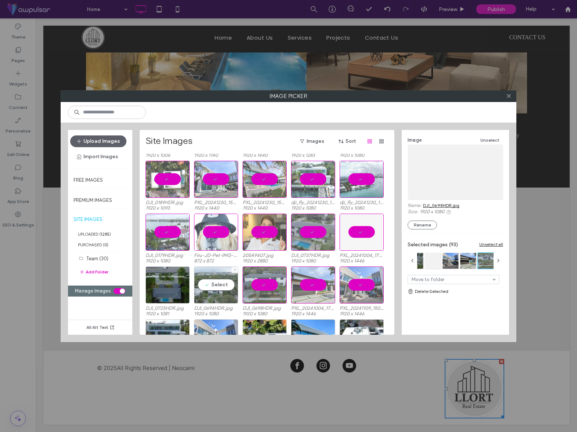
click at [221, 287] on div "Select" at bounding box center [216, 285] width 44 height 37
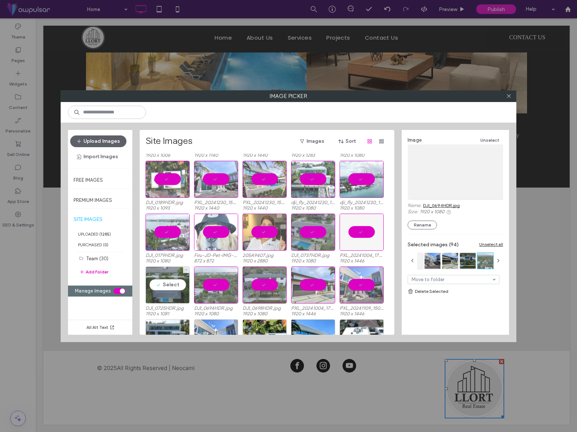
click at [179, 285] on div "Select" at bounding box center [167, 285] width 44 height 37
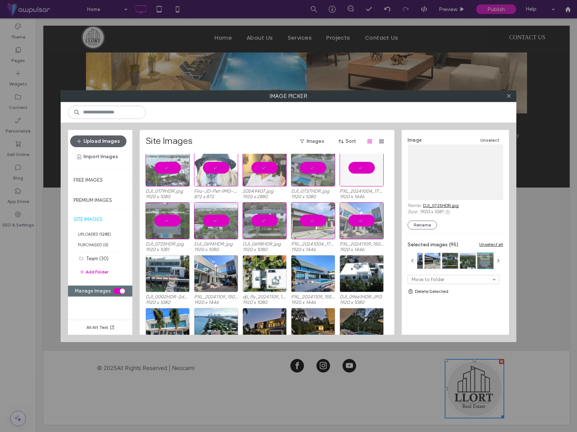
scroll to position [1067, 0]
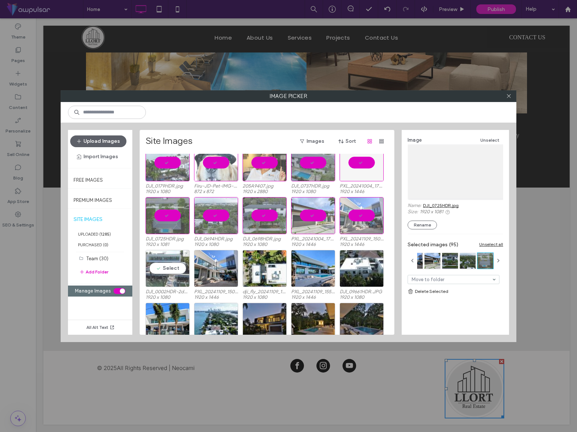
click at [173, 266] on div "Select" at bounding box center [167, 268] width 44 height 37
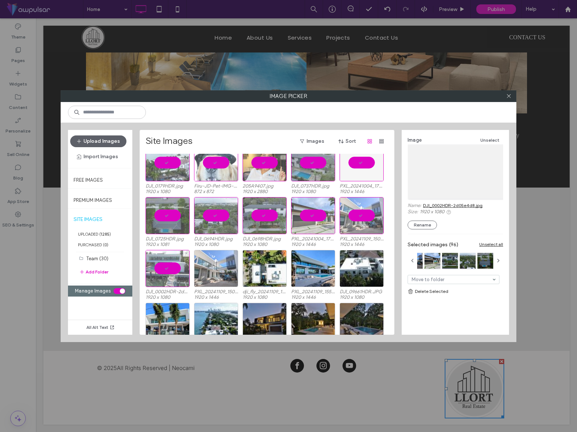
click at [220, 268] on div at bounding box center [216, 268] width 44 height 37
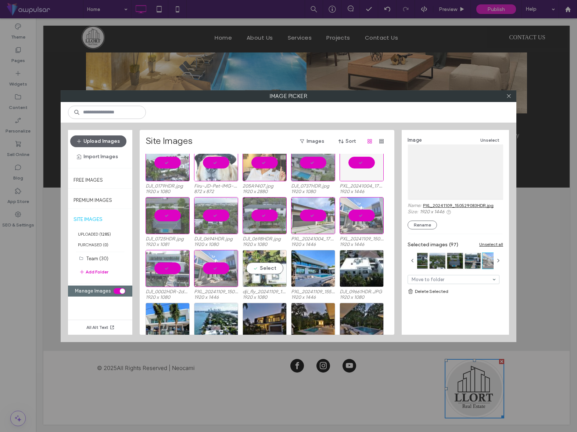
click at [264, 267] on div "Select" at bounding box center [264, 268] width 44 height 37
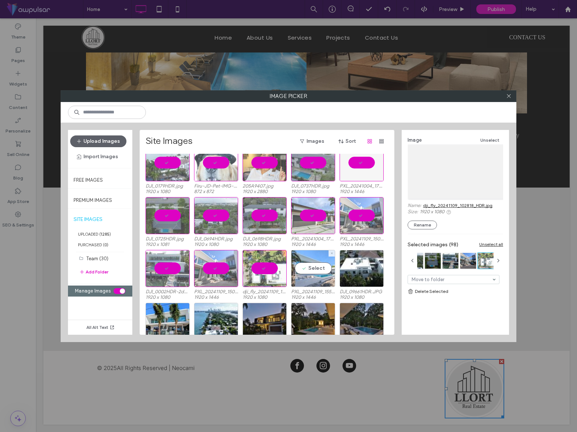
click at [315, 269] on div "Select" at bounding box center [313, 268] width 44 height 37
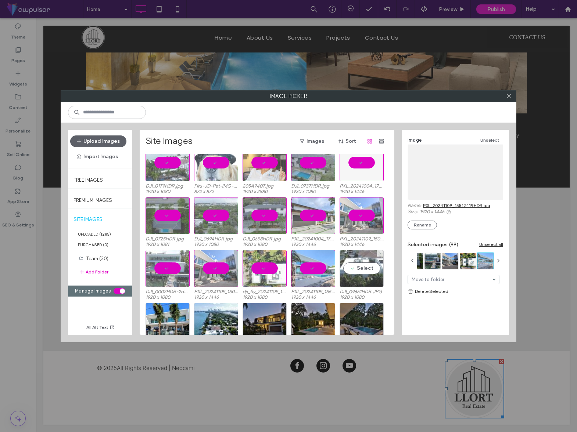
click at [364, 266] on div "Select" at bounding box center [361, 268] width 44 height 37
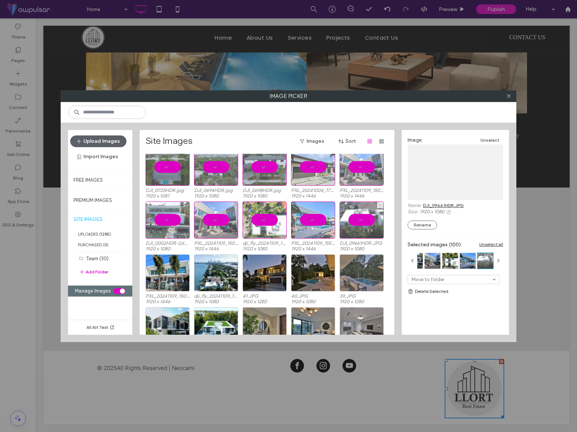
scroll to position [1117, 0]
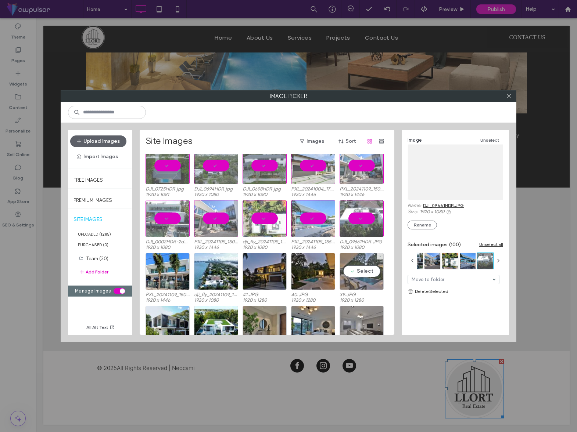
click at [367, 272] on div "Select" at bounding box center [361, 271] width 44 height 37
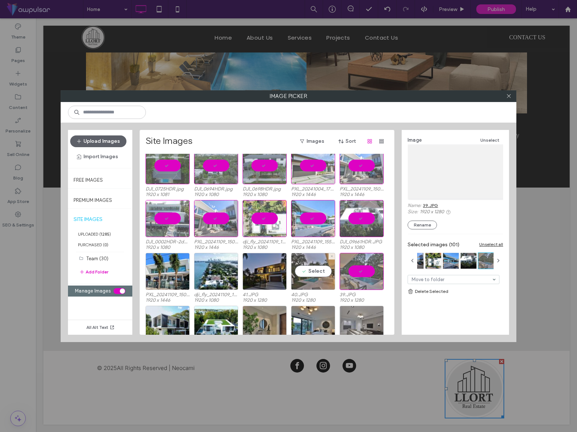
click at [320, 273] on div "Select" at bounding box center [313, 271] width 44 height 37
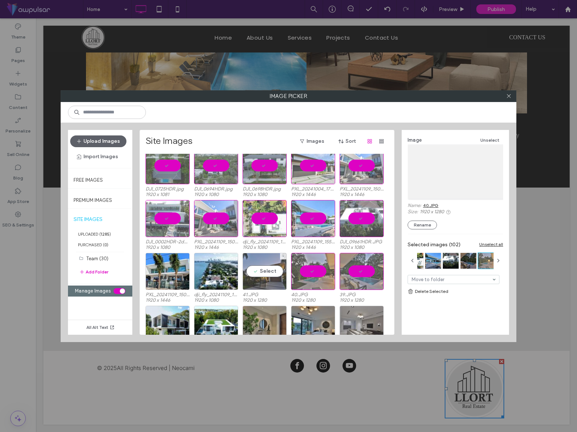
drag, startPoint x: 275, startPoint y: 273, endPoint x: 266, endPoint y: 273, distance: 9.5
click at [275, 273] on div "Select" at bounding box center [264, 271] width 44 height 37
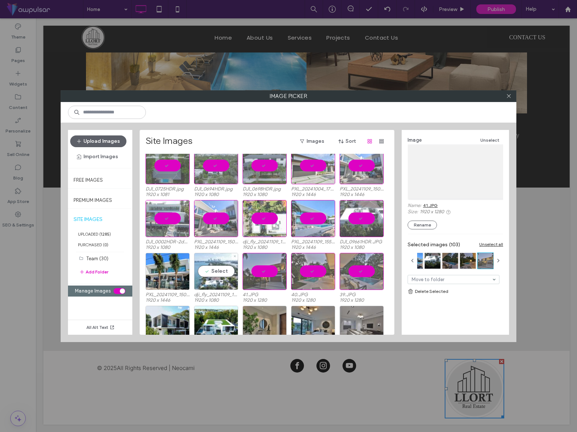
click at [215, 274] on div "Select" at bounding box center [216, 271] width 44 height 37
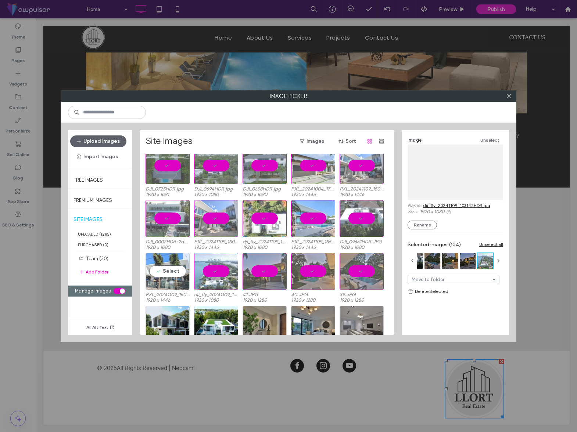
click at [174, 270] on div "Select" at bounding box center [167, 271] width 44 height 37
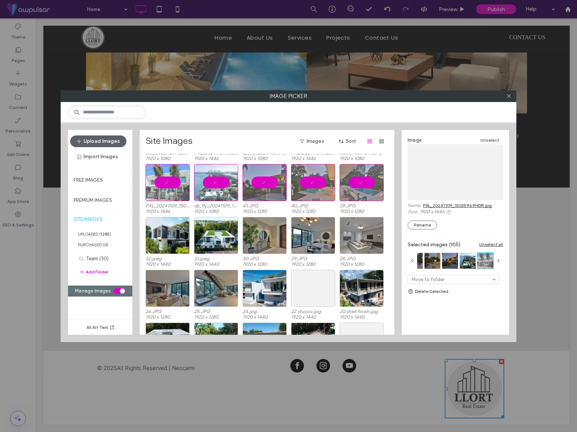
scroll to position [1207, 0]
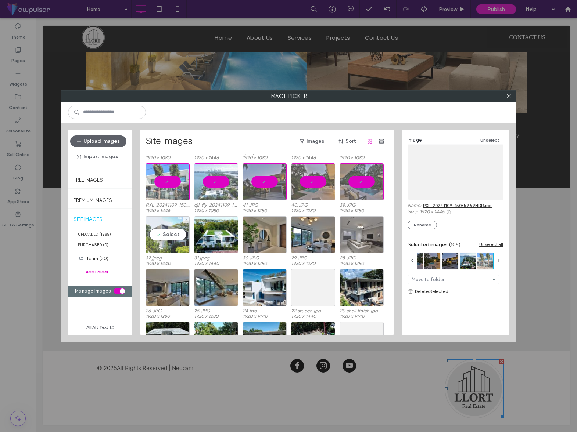
click at [176, 232] on div "Select" at bounding box center [167, 234] width 44 height 37
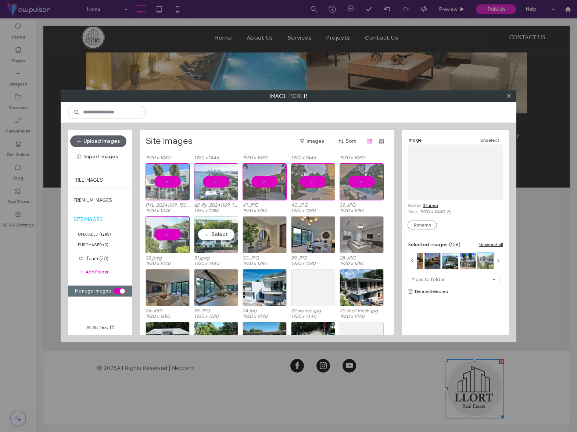
click at [224, 235] on div "Select" at bounding box center [216, 234] width 44 height 37
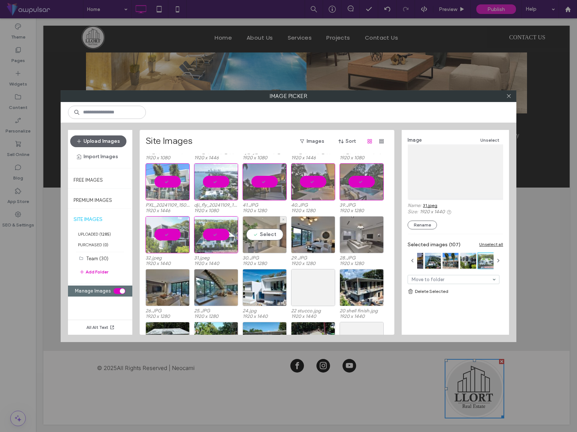
click at [263, 235] on div "Select" at bounding box center [264, 234] width 44 height 37
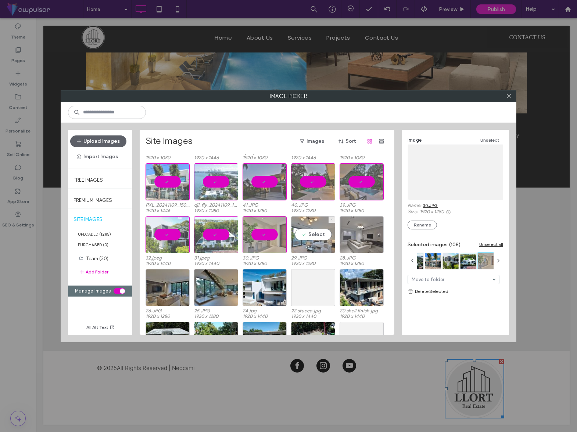
click at [304, 234] on div "Select" at bounding box center [313, 234] width 44 height 37
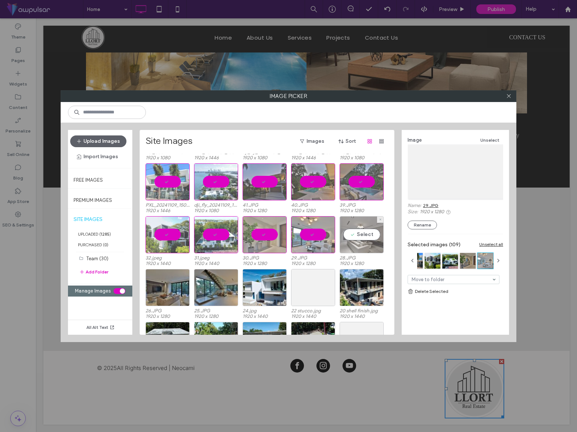
click at [357, 235] on div "Select" at bounding box center [361, 234] width 44 height 37
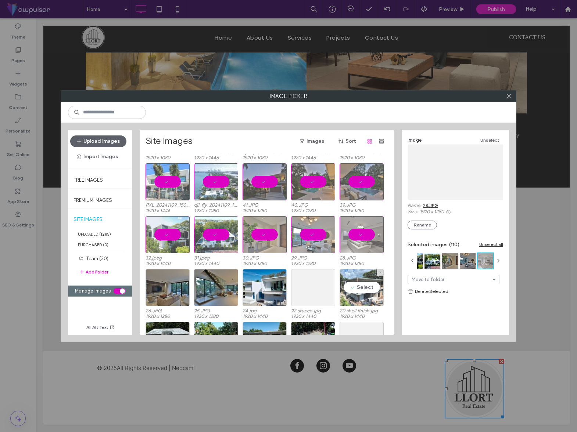
click at [358, 287] on div "Select" at bounding box center [361, 287] width 44 height 37
drag, startPoint x: 321, startPoint y: 290, endPoint x: 308, endPoint y: 289, distance: 12.9
click at [320, 290] on div "Select" at bounding box center [313, 287] width 44 height 37
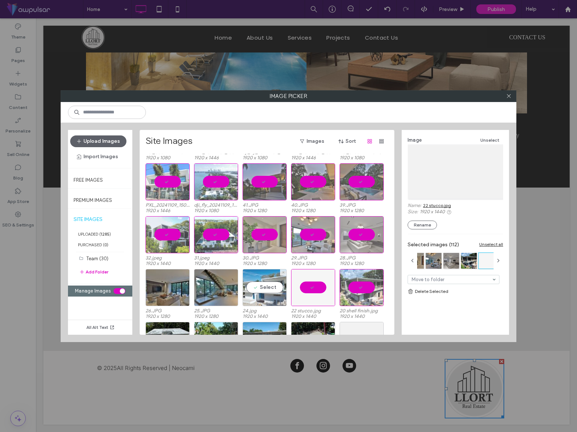
click at [280, 288] on div "Select" at bounding box center [264, 287] width 44 height 37
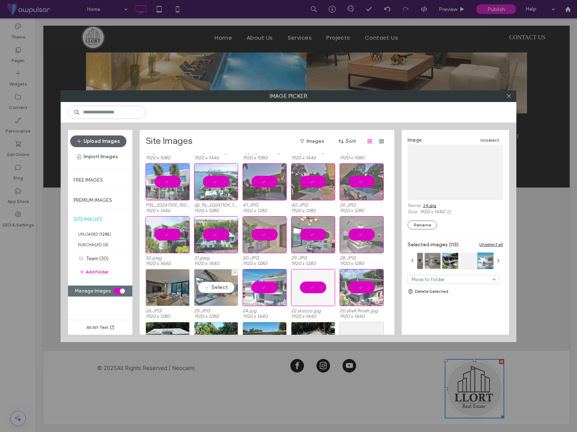
click at [217, 289] on div "Select" at bounding box center [216, 287] width 44 height 37
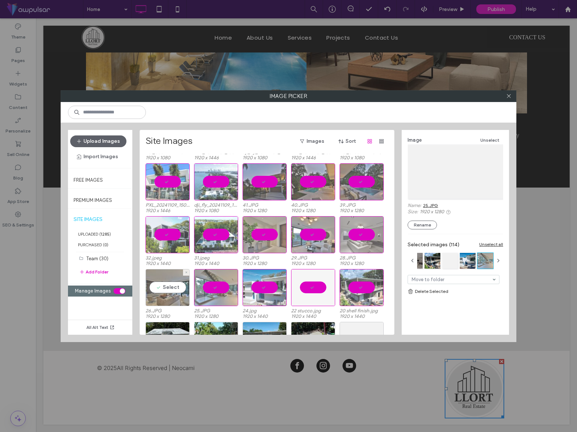
click at [176, 289] on div "Select" at bounding box center [167, 287] width 44 height 37
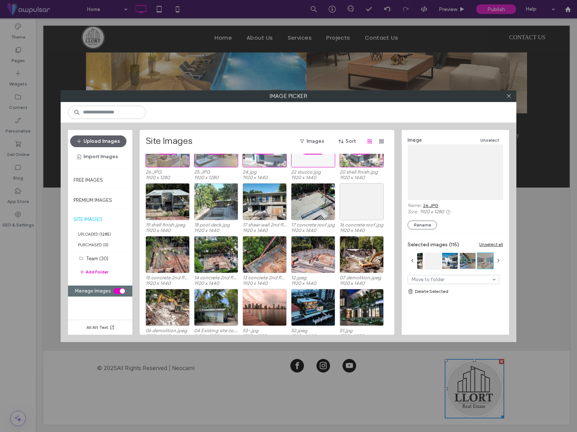
scroll to position [1353, 0]
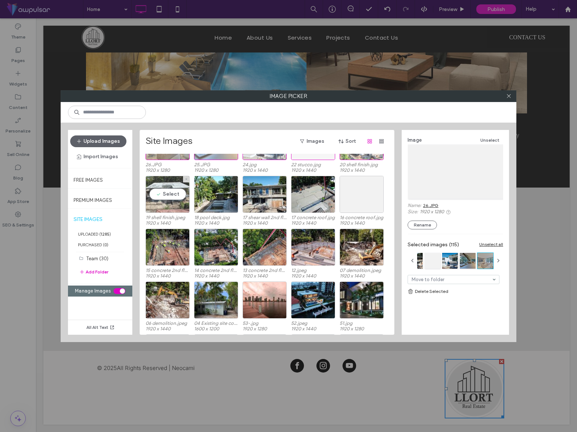
click at [183, 193] on div "Select" at bounding box center [167, 194] width 44 height 37
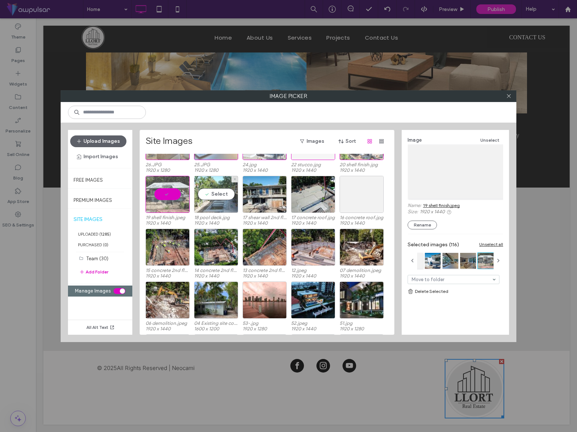
click at [216, 197] on div "Select" at bounding box center [216, 194] width 44 height 37
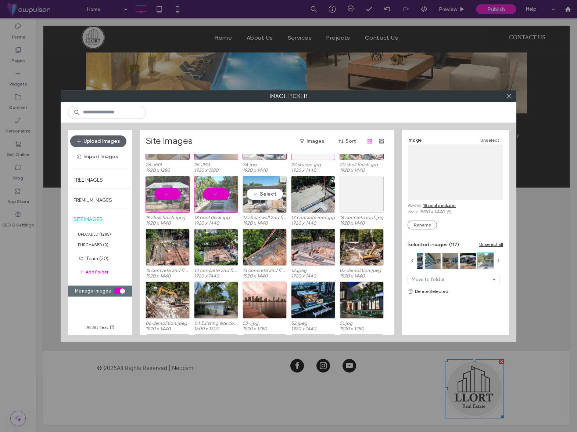
click at [268, 196] on div "Select" at bounding box center [264, 194] width 44 height 37
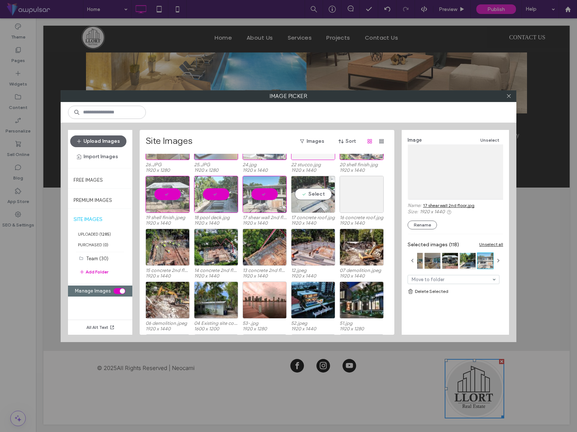
click at [308, 195] on div "Select" at bounding box center [313, 194] width 44 height 37
click at [353, 197] on div "Select" at bounding box center [361, 194] width 44 height 37
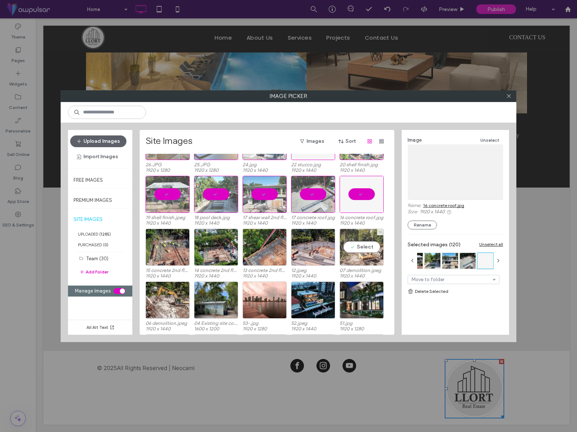
click at [365, 246] on div "Select" at bounding box center [361, 247] width 44 height 37
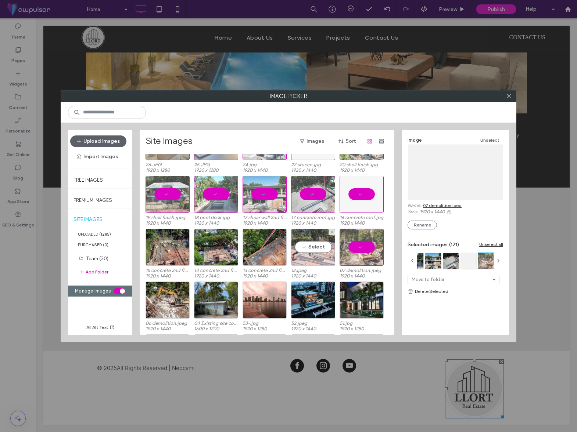
click at [328, 250] on div "Select" at bounding box center [313, 247] width 44 height 37
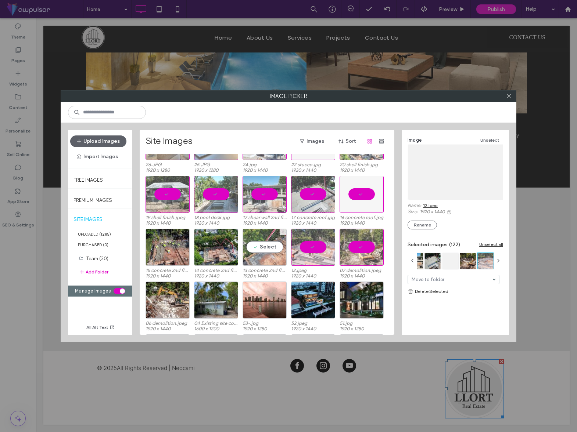
click at [274, 248] on div "Select" at bounding box center [264, 247] width 44 height 37
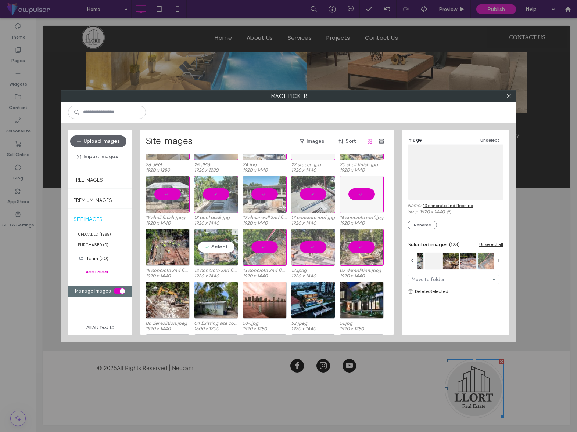
click at [231, 249] on div "Select" at bounding box center [216, 247] width 44 height 37
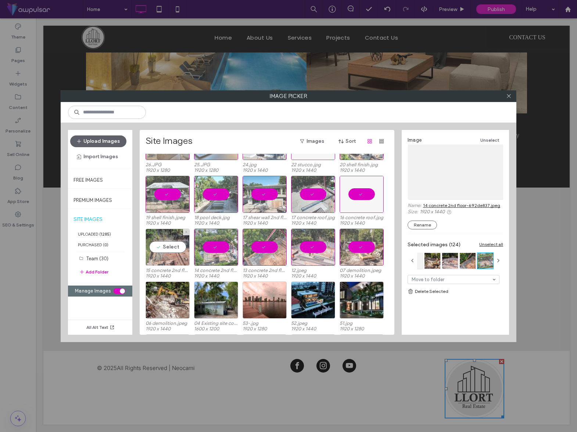
click at [180, 247] on div "Select" at bounding box center [167, 247] width 44 height 37
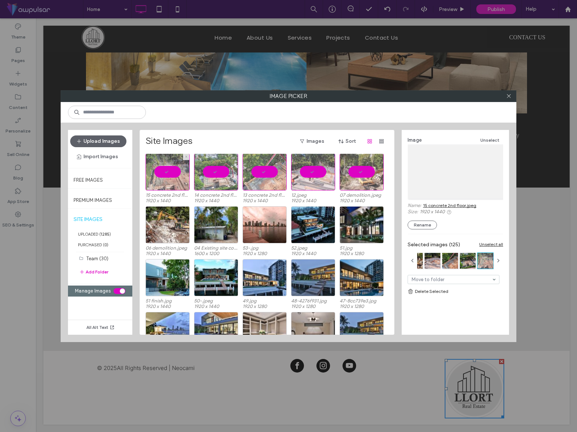
scroll to position [1431, 0]
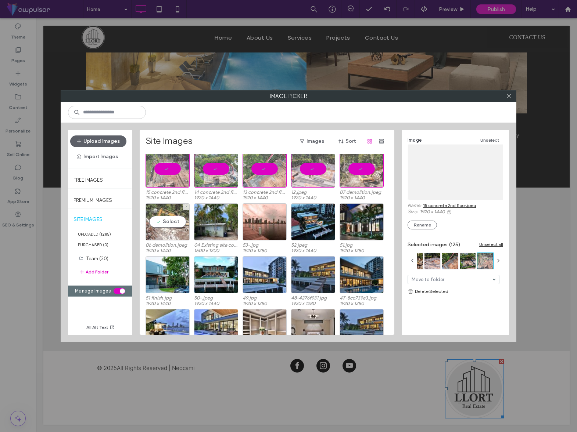
click at [174, 220] on div "Select" at bounding box center [167, 221] width 44 height 37
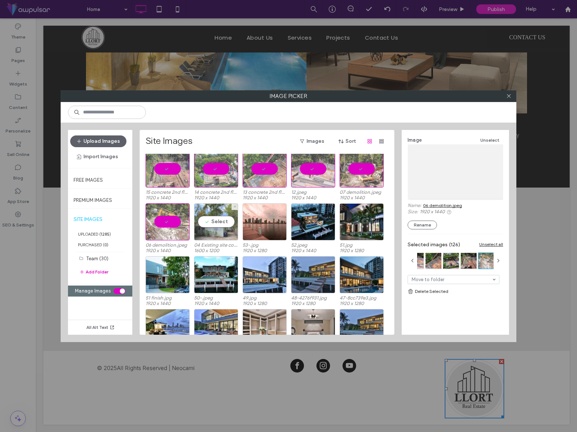
click at [220, 223] on div "Select" at bounding box center [216, 221] width 44 height 37
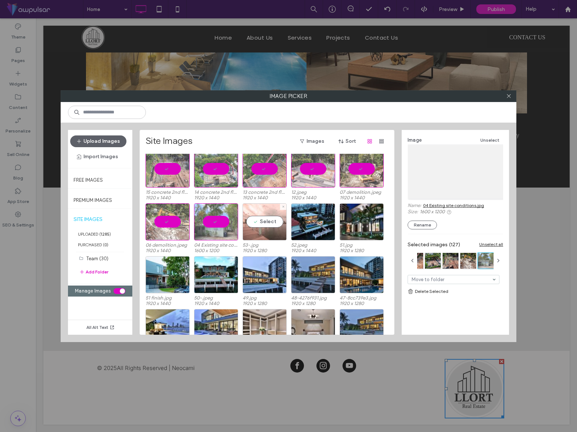
click at [267, 221] on div "Select" at bounding box center [264, 221] width 44 height 37
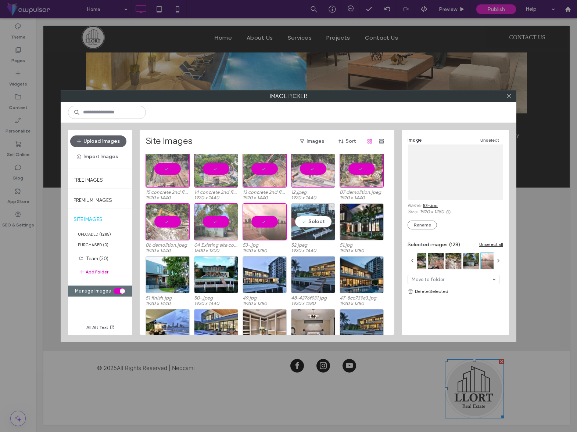
click at [316, 220] on div "Select" at bounding box center [313, 221] width 44 height 37
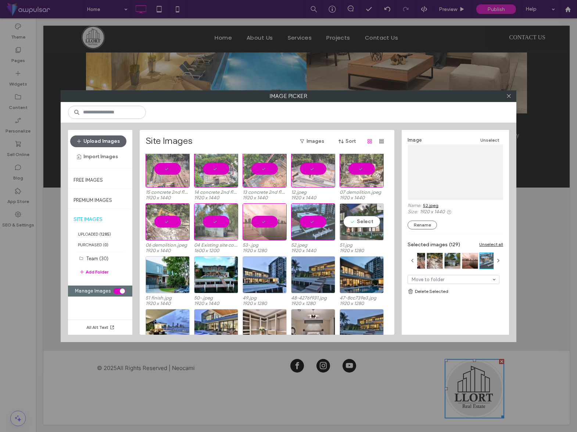
click at [358, 222] on div "Select" at bounding box center [361, 221] width 44 height 37
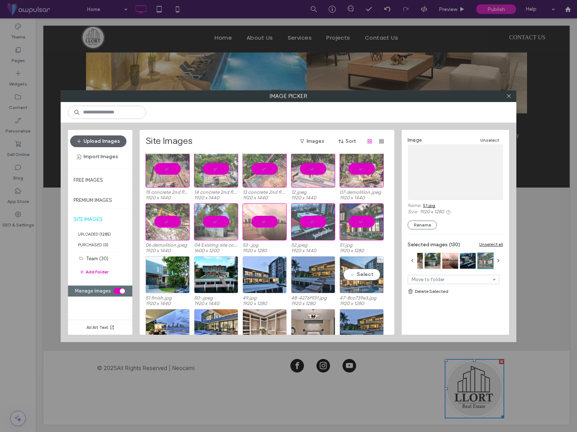
click at [363, 274] on div "Select" at bounding box center [361, 274] width 44 height 37
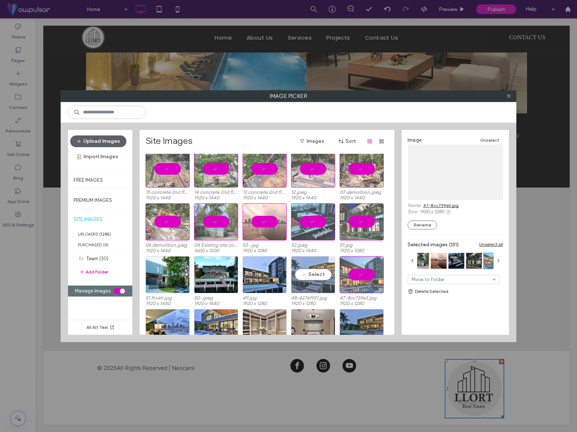
click at [320, 275] on div "Select" at bounding box center [313, 274] width 44 height 37
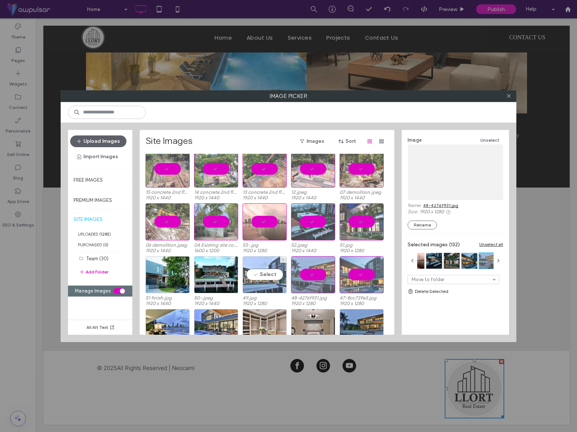
click at [258, 273] on div "Select" at bounding box center [264, 274] width 44 height 37
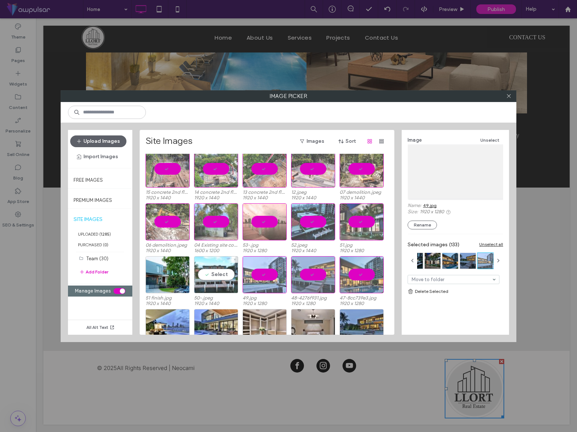
click at [214, 275] on div "Select" at bounding box center [216, 274] width 44 height 37
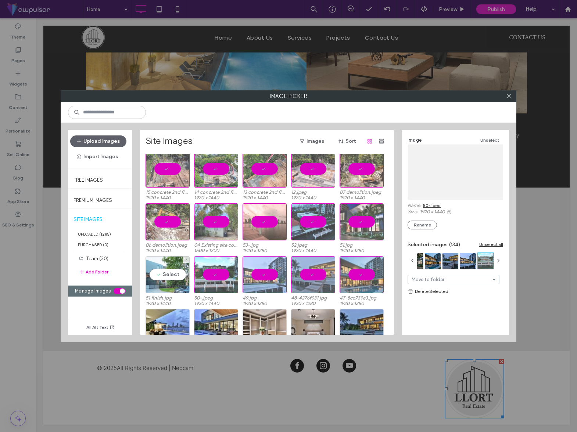
click at [170, 275] on div "Select" at bounding box center [167, 274] width 44 height 37
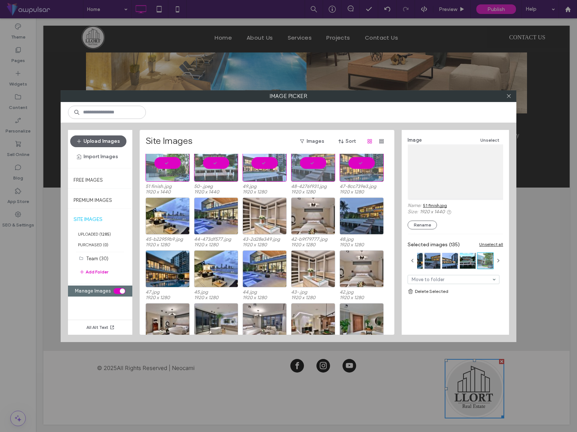
scroll to position [1544, 0]
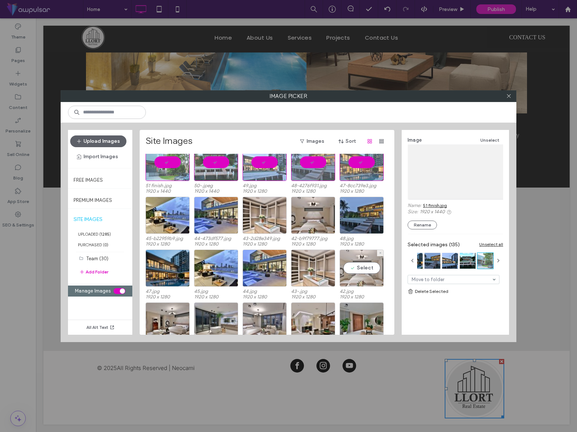
click at [367, 265] on div "Select" at bounding box center [361, 268] width 44 height 37
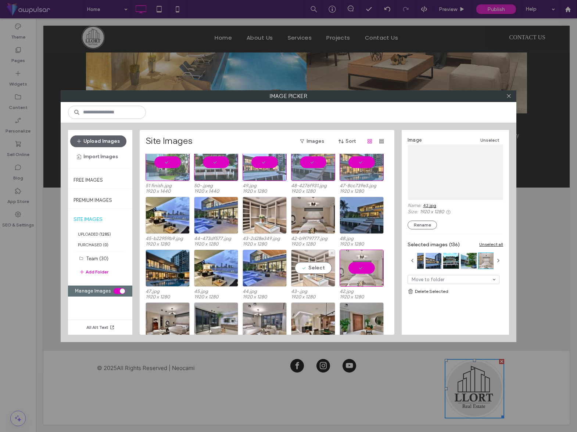
click at [322, 269] on div "Select" at bounding box center [313, 268] width 44 height 37
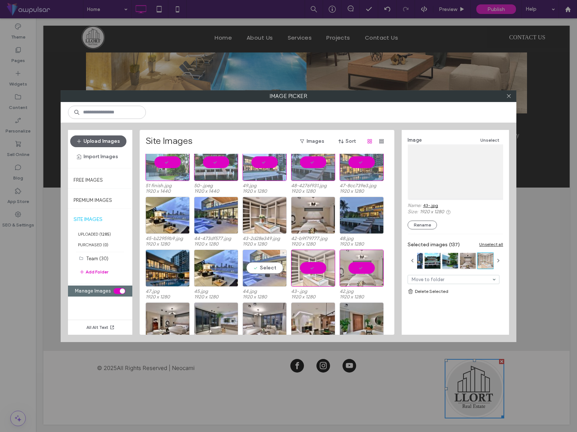
click at [260, 268] on div "Select" at bounding box center [264, 268] width 44 height 37
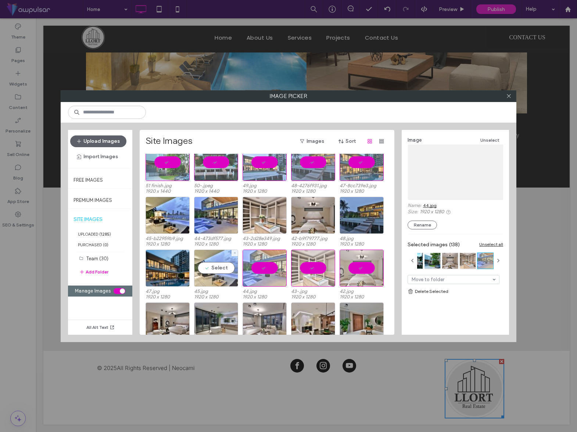
drag, startPoint x: 224, startPoint y: 266, endPoint x: 198, endPoint y: 266, distance: 25.7
click at [224, 266] on div "Select" at bounding box center [216, 268] width 44 height 37
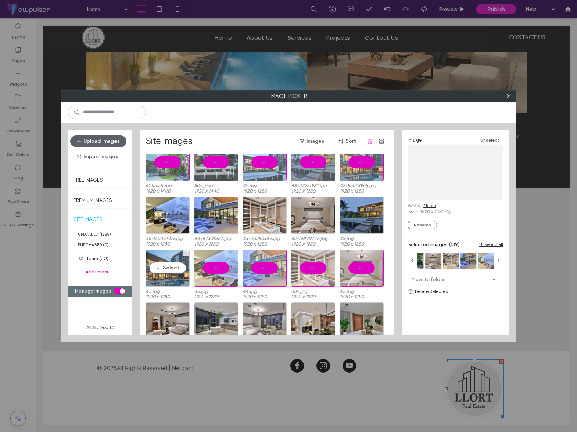
click at [176, 266] on div "Select" at bounding box center [167, 268] width 44 height 37
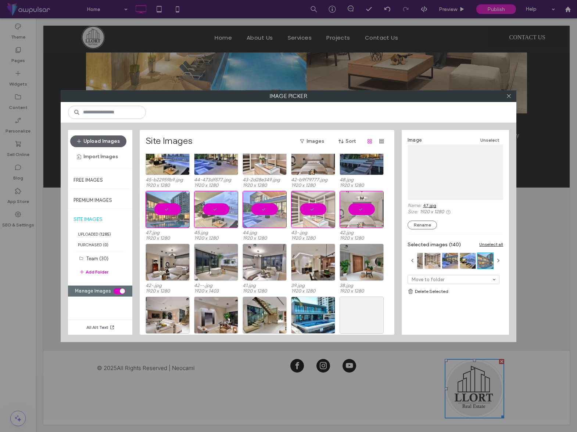
scroll to position [1604, 0]
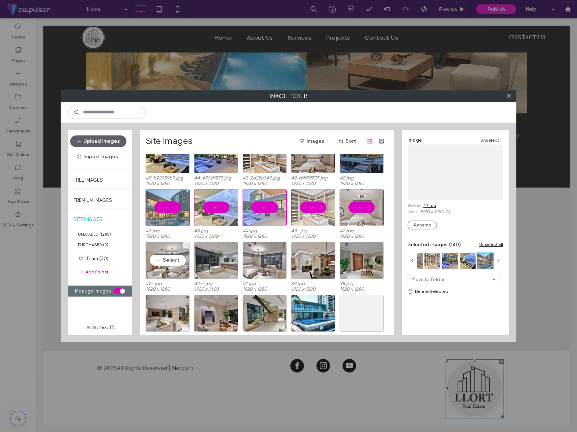
click at [173, 258] on div "Select" at bounding box center [167, 260] width 44 height 37
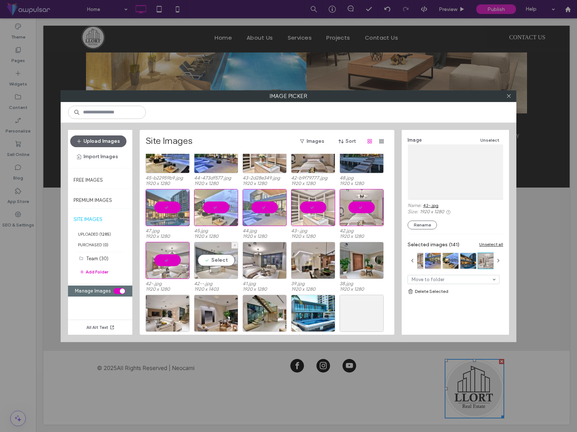
click at [226, 262] on div "Select" at bounding box center [216, 260] width 44 height 37
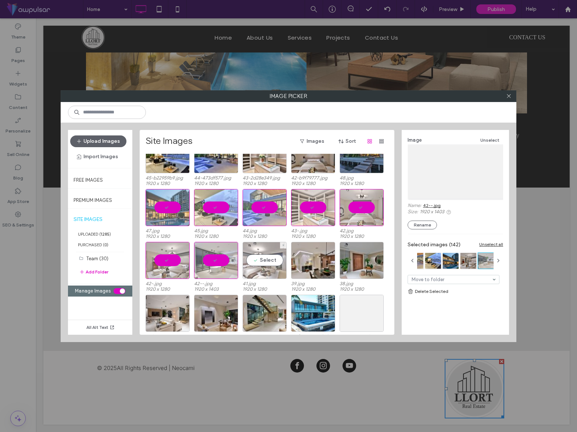
click at [269, 262] on div "Select" at bounding box center [264, 260] width 44 height 37
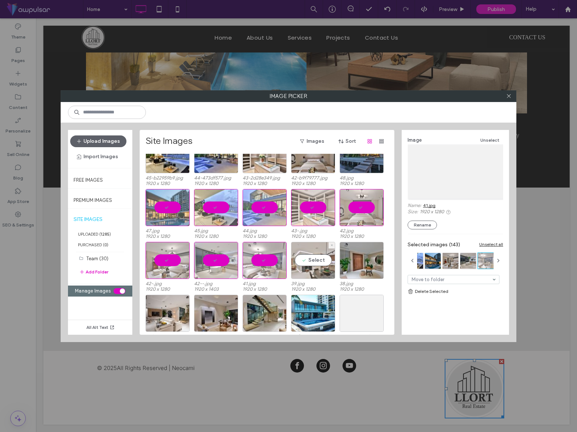
click at [309, 262] on div "Select" at bounding box center [313, 260] width 44 height 37
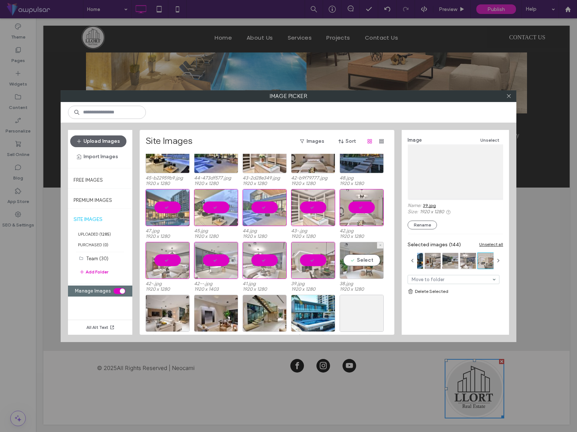
click at [355, 260] on div "Select" at bounding box center [361, 260] width 44 height 37
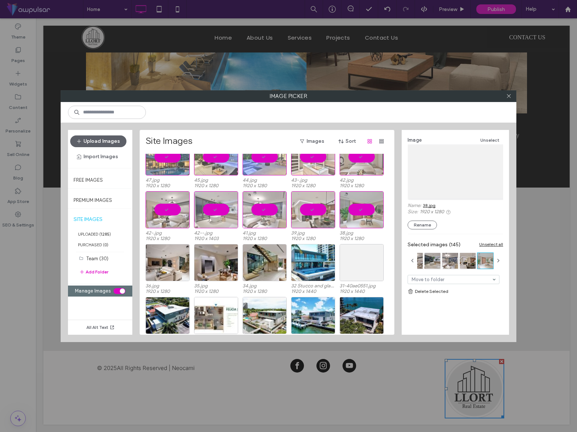
scroll to position [1662, 0]
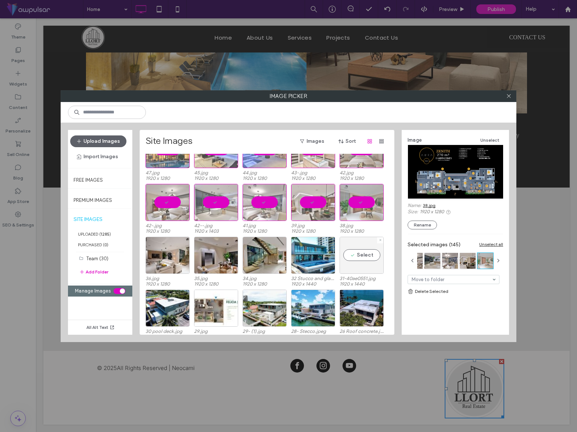
click at [365, 257] on div "Select" at bounding box center [361, 255] width 44 height 37
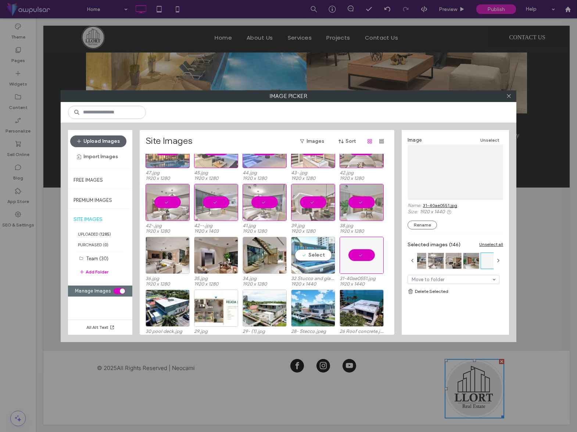
click at [328, 257] on div "Select" at bounding box center [313, 255] width 44 height 37
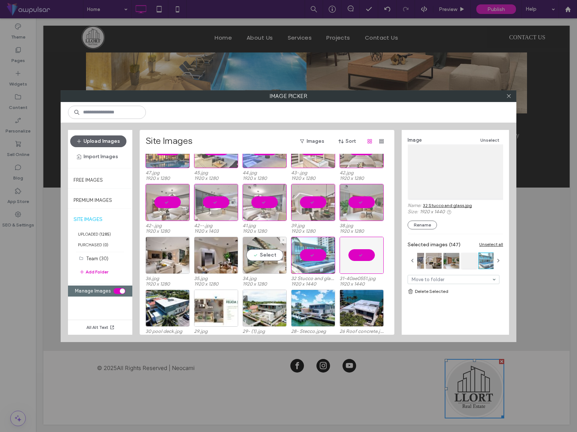
click at [280, 257] on div "Select" at bounding box center [264, 255] width 44 height 37
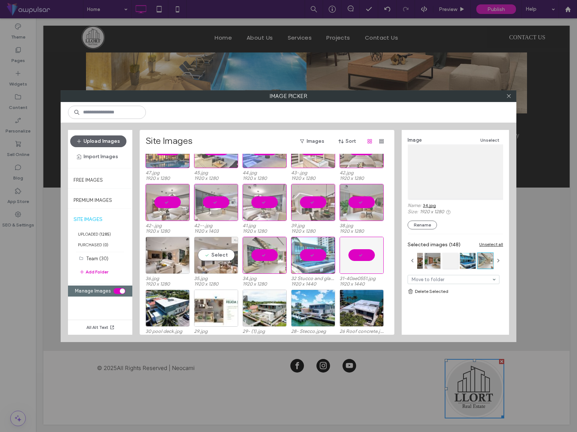
click at [223, 257] on div "Select" at bounding box center [216, 255] width 44 height 37
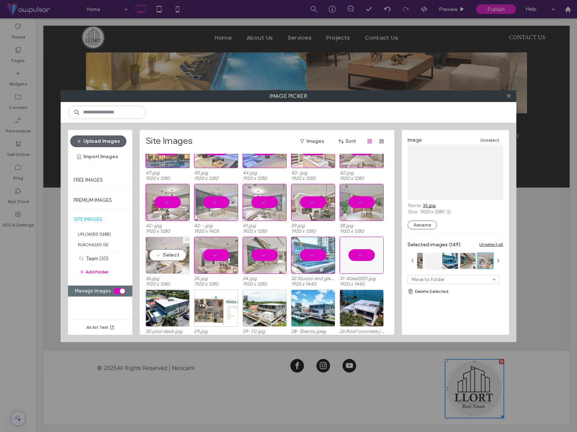
click at [182, 257] on div "Select" at bounding box center [167, 255] width 44 height 37
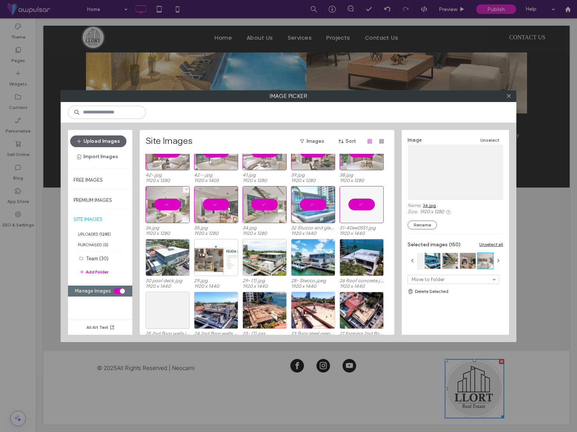
scroll to position [1719, 0]
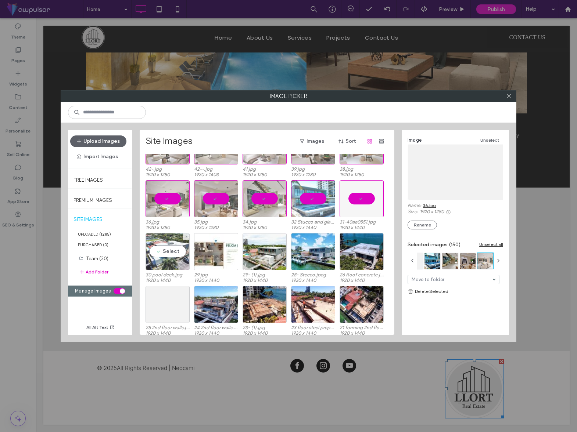
click at [176, 253] on div "Select" at bounding box center [167, 251] width 44 height 37
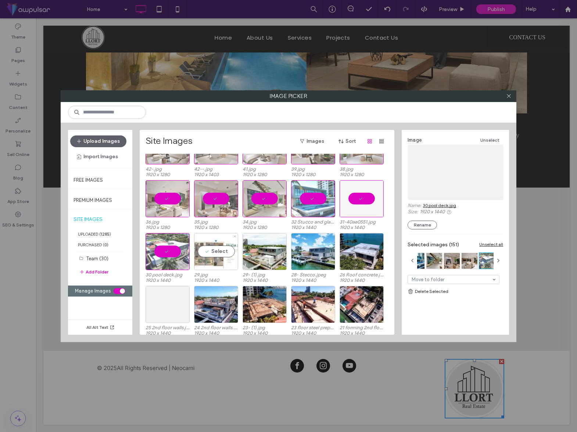
click at [209, 256] on div "Select" at bounding box center [216, 251] width 44 height 37
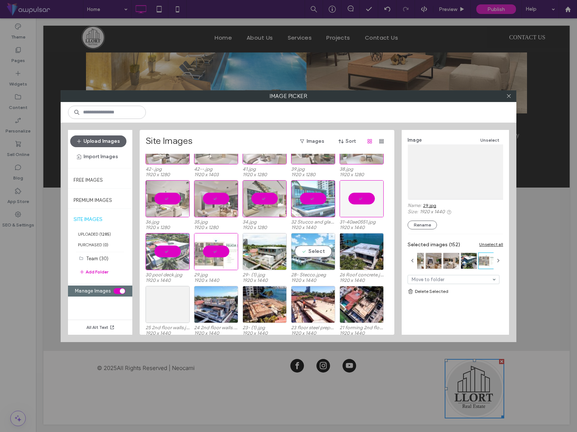
click at [295, 257] on div "Select" at bounding box center [313, 251] width 44 height 37
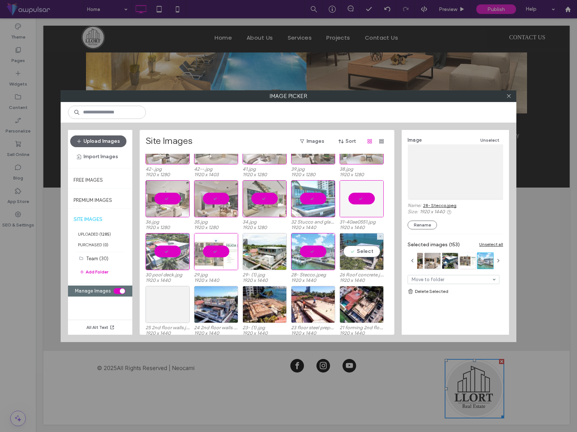
click at [363, 254] on div "Select" at bounding box center [361, 251] width 44 height 37
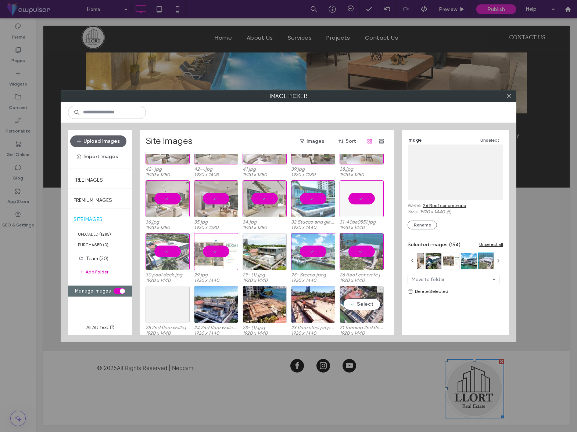
click at [362, 294] on div "Select" at bounding box center [361, 304] width 44 height 37
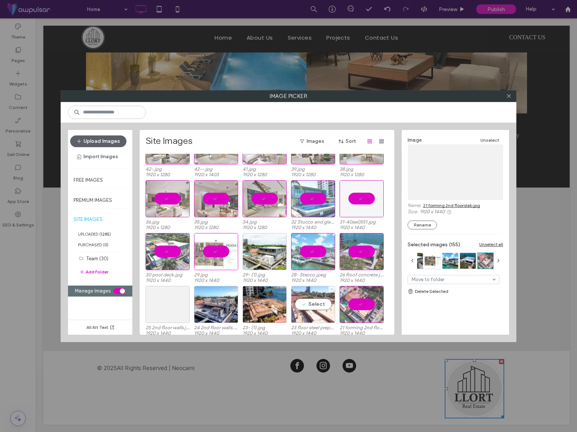
click at [322, 303] on div "Select" at bounding box center [313, 304] width 44 height 37
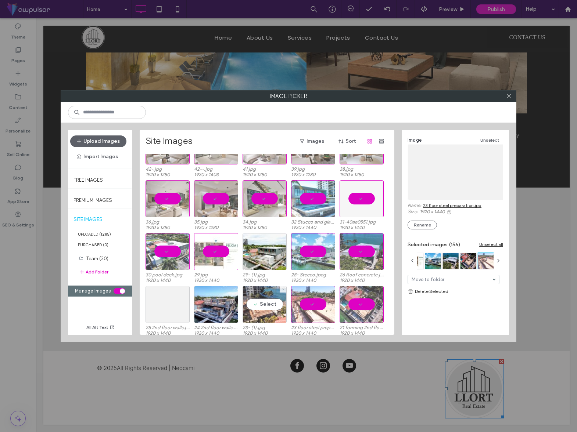
click at [268, 304] on div "Select" at bounding box center [264, 304] width 44 height 37
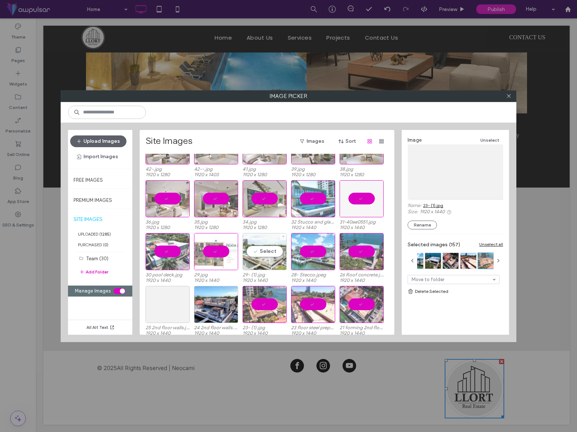
click at [264, 253] on div "Select" at bounding box center [264, 251] width 44 height 37
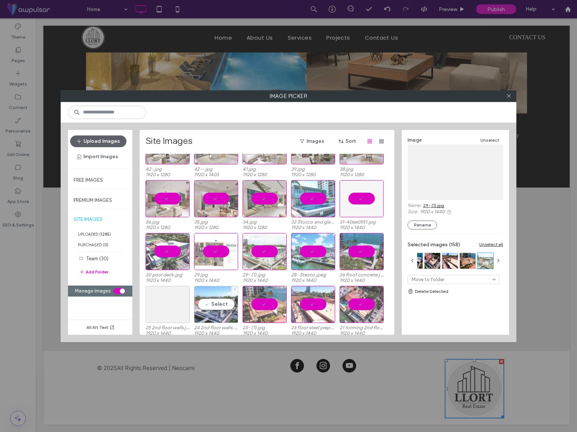
click at [213, 306] on div "Select" at bounding box center [216, 304] width 44 height 37
click at [172, 307] on div "Select" at bounding box center [167, 304] width 44 height 37
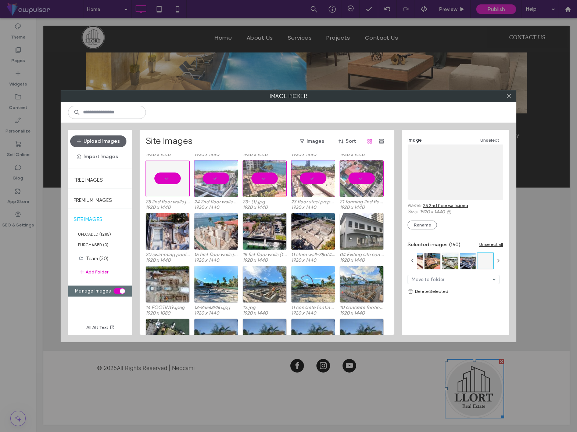
scroll to position [1845, 0]
click at [365, 235] on div "Select" at bounding box center [361, 231] width 44 height 37
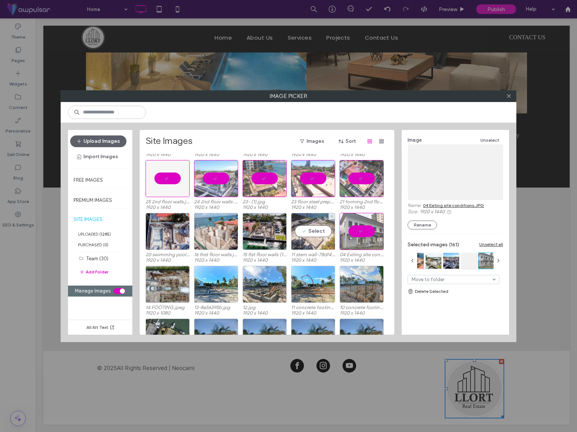
click at [319, 233] on div "Select" at bounding box center [313, 231] width 44 height 37
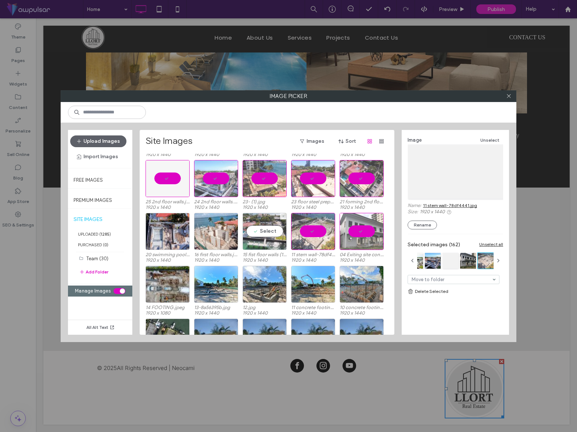
click at [275, 234] on div "Select" at bounding box center [264, 231] width 44 height 37
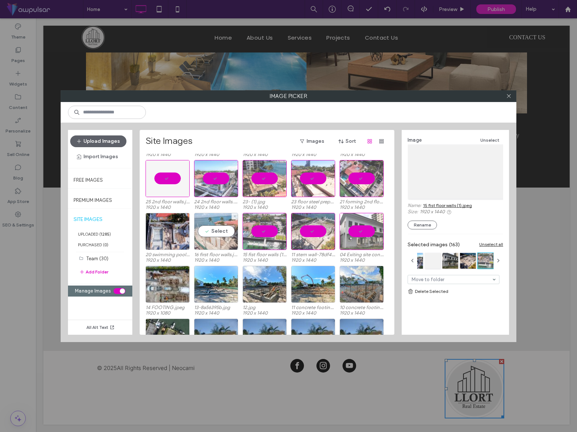
click at [224, 234] on div "Select" at bounding box center [216, 231] width 44 height 37
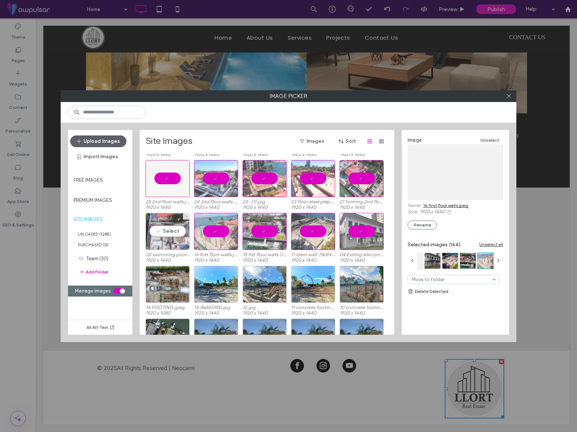
click at [177, 233] on div "Select" at bounding box center [167, 231] width 44 height 37
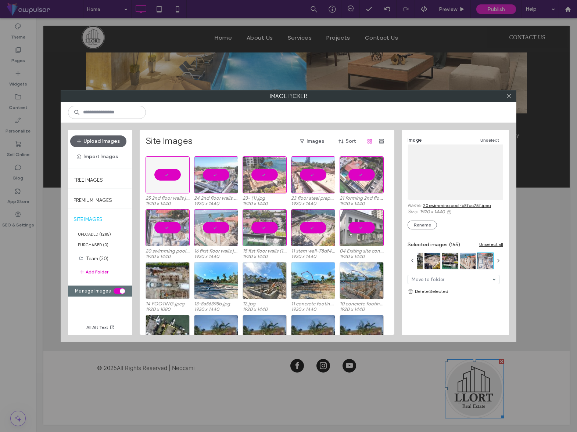
click at [439, 290] on link "Delete Selected" at bounding box center [454, 291] width 95 height 7
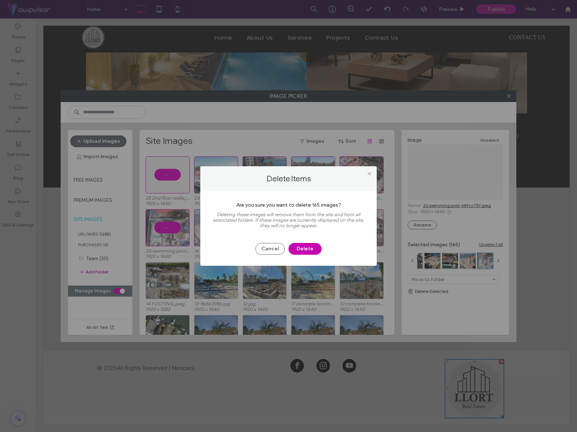
click at [310, 250] on button "Delete" at bounding box center [304, 249] width 33 height 12
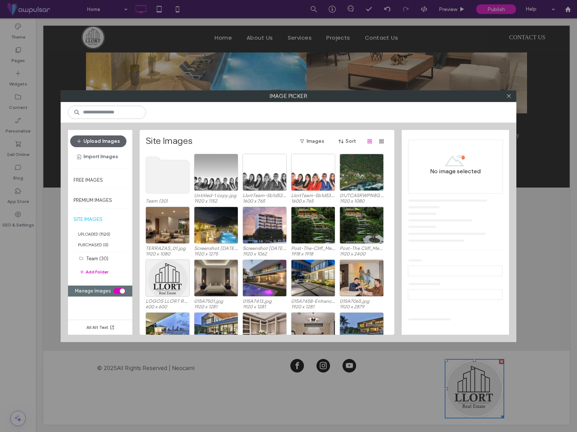
scroll to position [0, 0]
click at [507, 97] on icon at bounding box center [509, 96] width 6 height 6
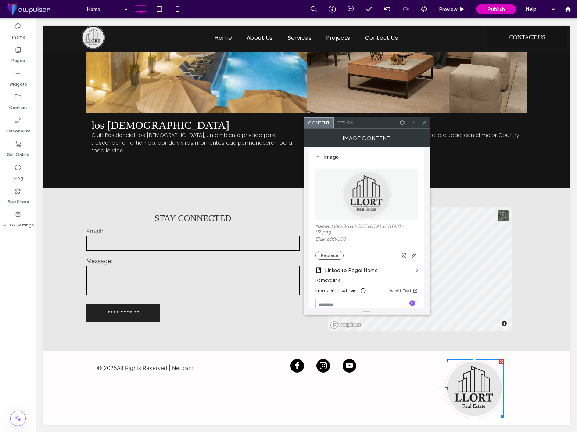
click at [424, 122] on icon at bounding box center [424, 123] width 6 height 6
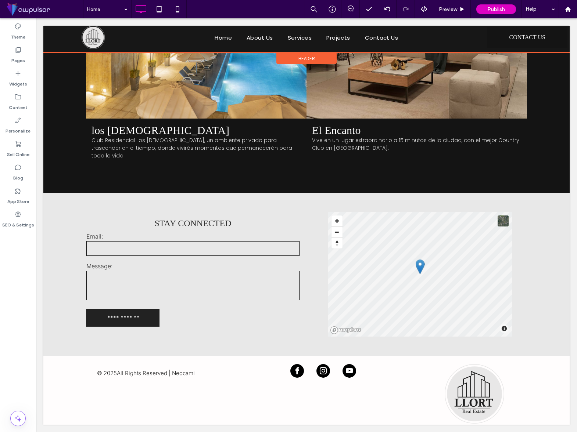
scroll to position [501, 0]
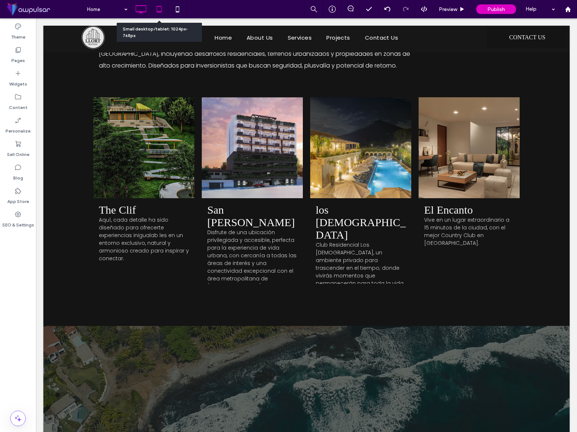
click at [160, 6] on icon at bounding box center [159, 9] width 15 height 15
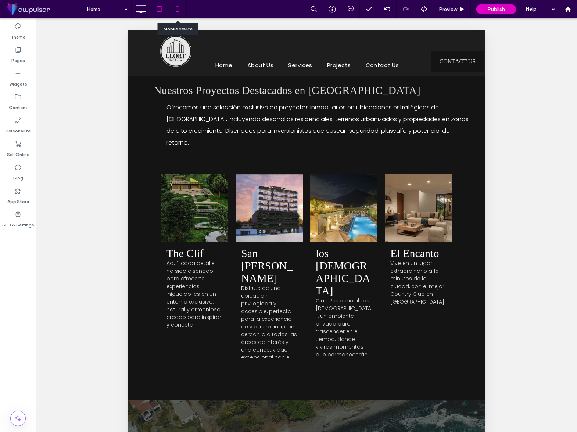
click at [177, 6] on icon at bounding box center [177, 9] width 15 height 15
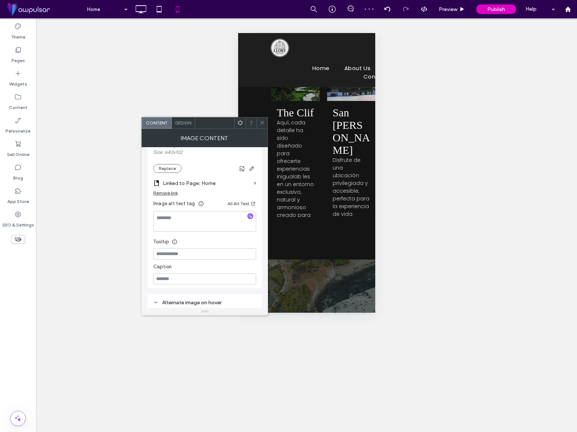
scroll to position [164, 0]
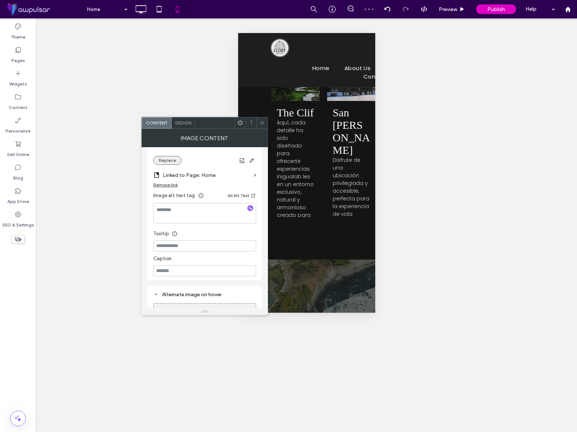
click at [172, 162] on button "Replace" at bounding box center [167, 160] width 28 height 9
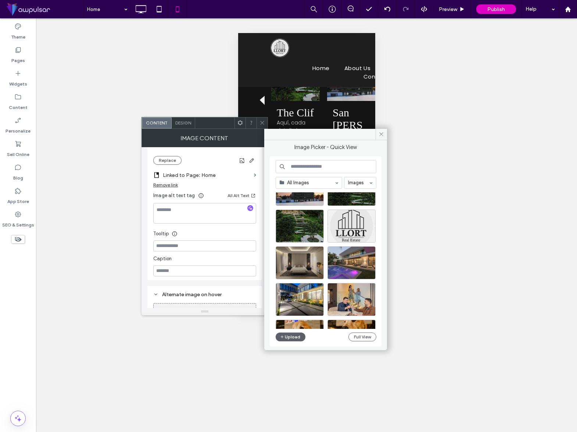
scroll to position [149, 0]
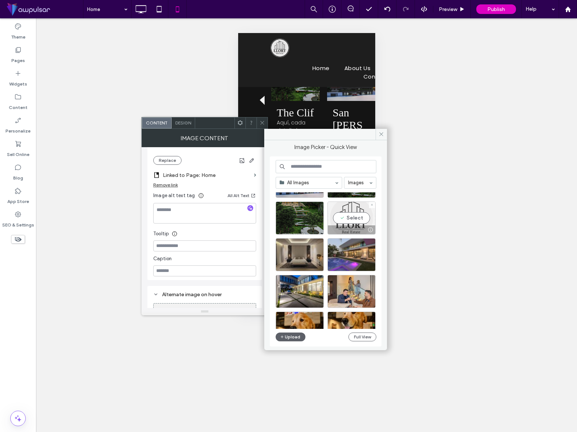
click at [352, 216] on div "Select" at bounding box center [351, 218] width 48 height 33
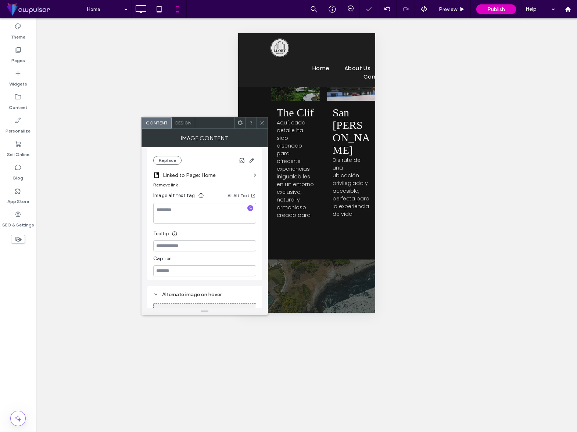
click at [261, 120] on icon at bounding box center [262, 123] width 6 height 6
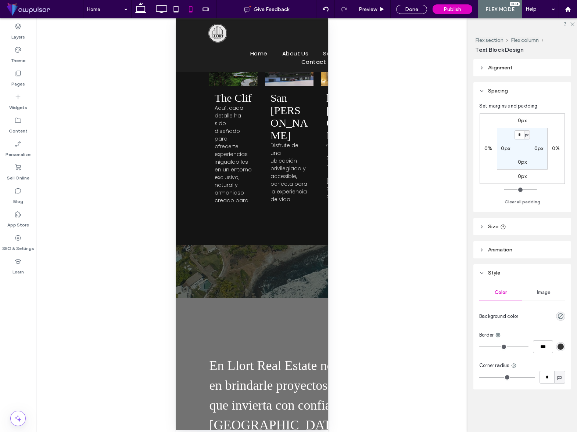
type input "***"
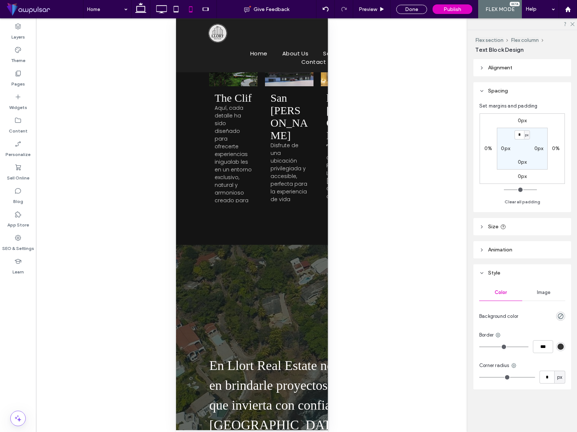
type input "***"
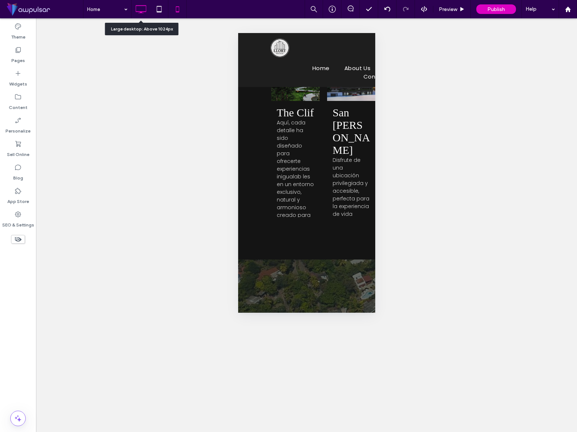
click at [140, 7] on icon at bounding box center [140, 9] width 15 height 15
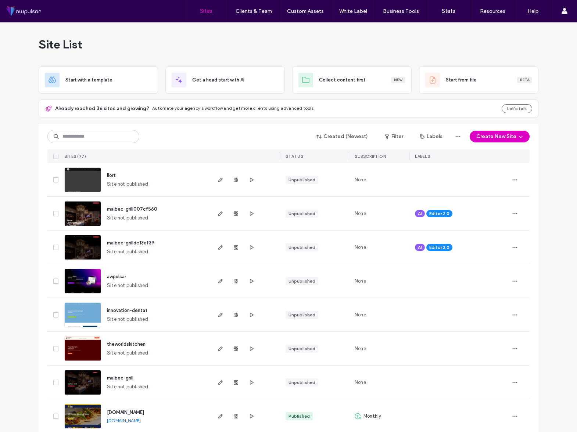
click at [272, 32] on label "Client Management" at bounding box center [255, 30] width 43 height 6
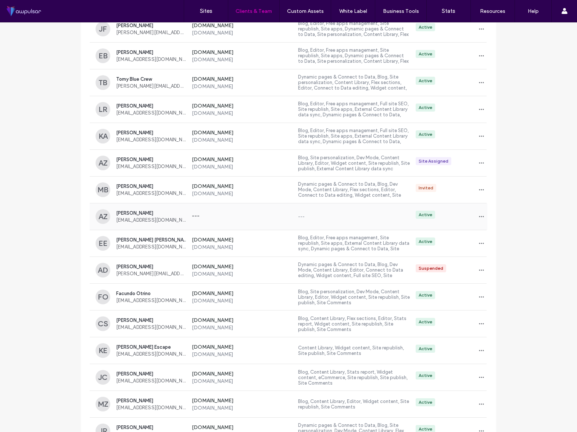
scroll to position [202, 0]
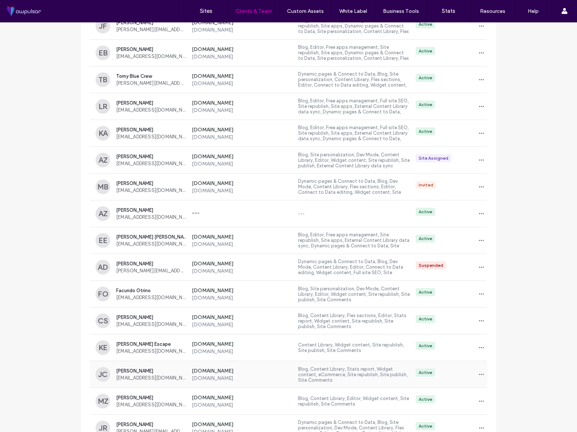
click at [465, 376] on div "Active" at bounding box center [448, 375] width 77 height 12
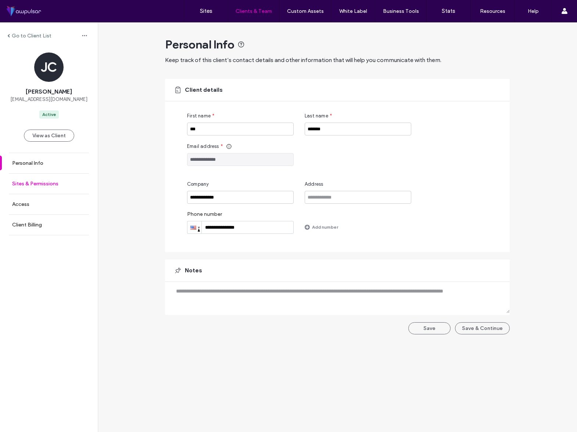
click at [62, 181] on link "Sites & Permissions" at bounding box center [49, 184] width 98 height 20
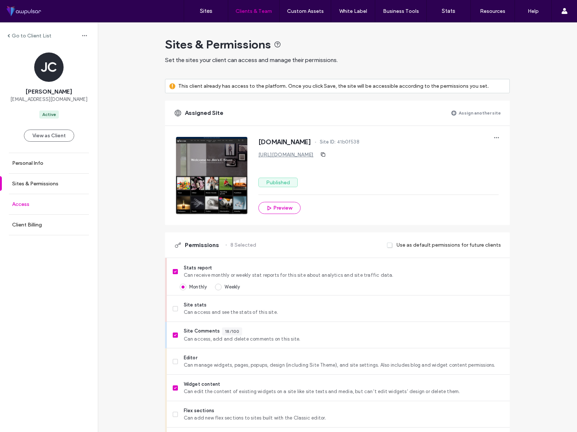
click at [39, 208] on link "Access" at bounding box center [49, 204] width 98 height 20
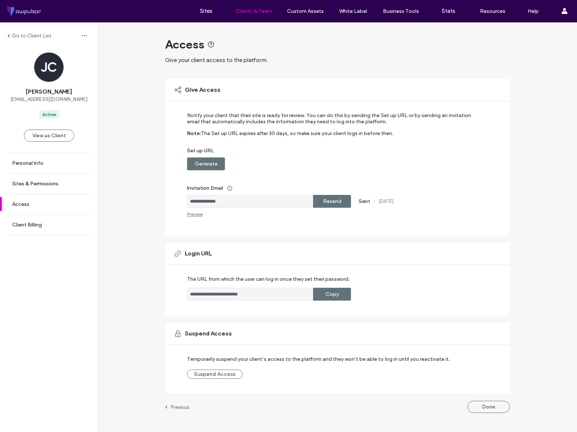
click at [329, 204] on label "Resend" at bounding box center [332, 202] width 18 height 14
click at [42, 228] on link "Client Billing" at bounding box center [49, 225] width 98 height 20
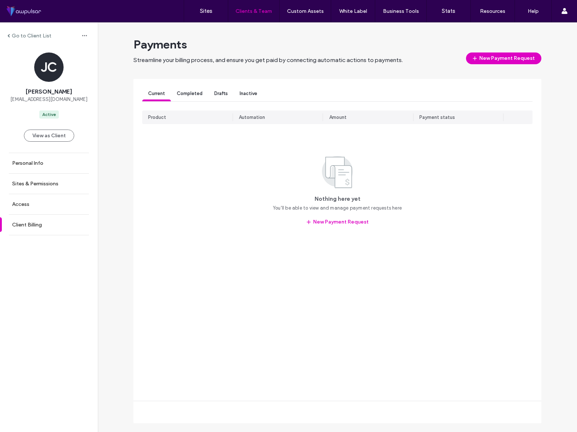
click at [194, 95] on span "Completed" at bounding box center [190, 94] width 26 height 6
click at [212, 94] on div "Drafts" at bounding box center [220, 95] width 25 height 14
click at [250, 95] on span "Inactive" at bounding box center [248, 94] width 18 height 6
click at [165, 95] on span "Current" at bounding box center [156, 94] width 17 height 6
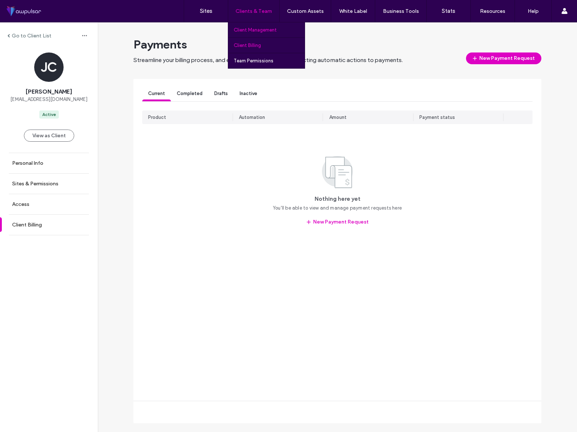
click at [253, 43] on label "Client Billing" at bounding box center [247, 46] width 27 height 6
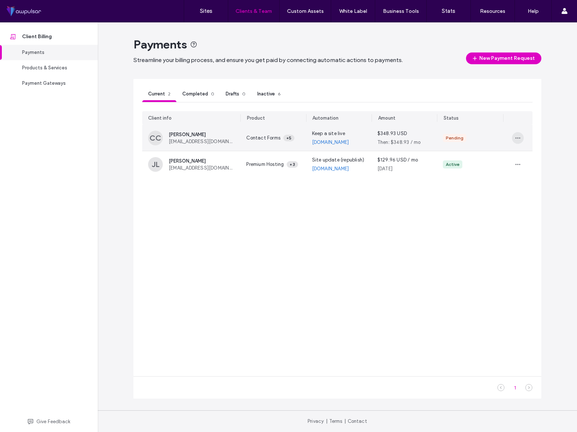
click at [519, 138] on icon "button" at bounding box center [518, 138] width 6 height 6
click at [482, 130] on div "Pending" at bounding box center [470, 138] width 66 height 26
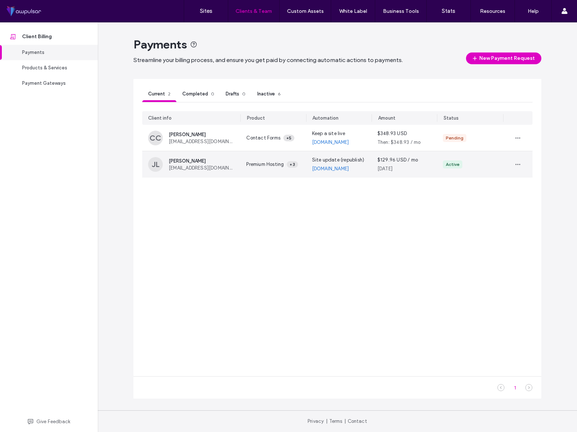
click at [480, 169] on div "Active" at bounding box center [470, 164] width 66 height 26
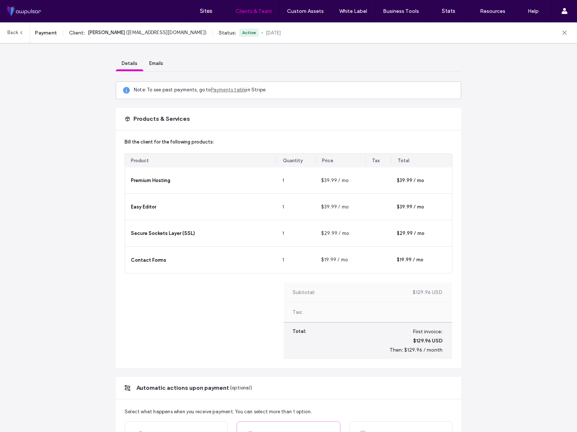
click at [14, 32] on link "Back" at bounding box center [15, 32] width 17 height 21
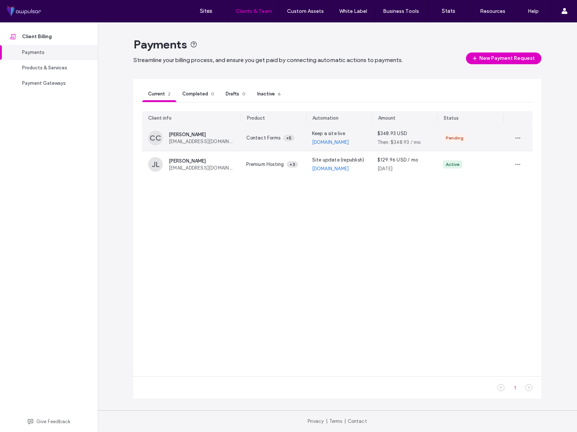
click at [494, 139] on div "Pending" at bounding box center [470, 138] width 54 height 8
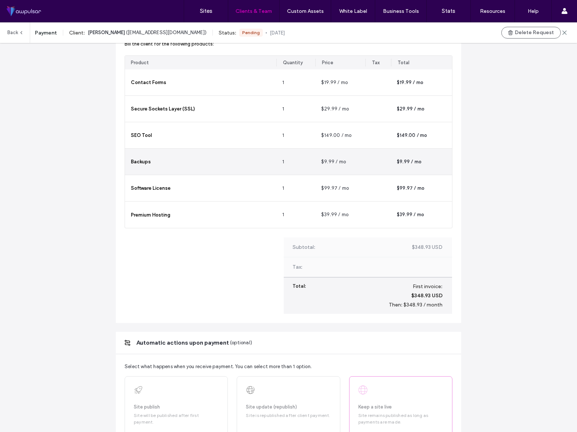
scroll to position [219, 0]
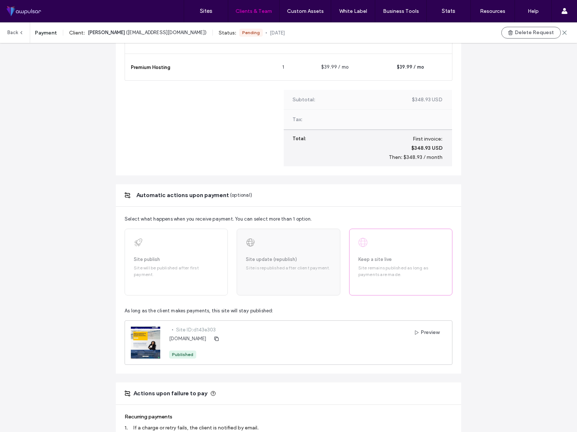
click at [251, 278] on div "Site update (republish) Site is republished after client payment." at bounding box center [288, 262] width 103 height 67
click at [252, 279] on div "Site update (republish) Site is republished after client payment." at bounding box center [288, 262] width 103 height 67
click at [306, 250] on div "Site update (republish) Site is republished after client payment." at bounding box center [288, 262] width 103 height 67
click at [182, 338] on link "[DOMAIN_NAME]" at bounding box center [187, 338] width 37 height 7
